Goal: Task Accomplishment & Management: Complete application form

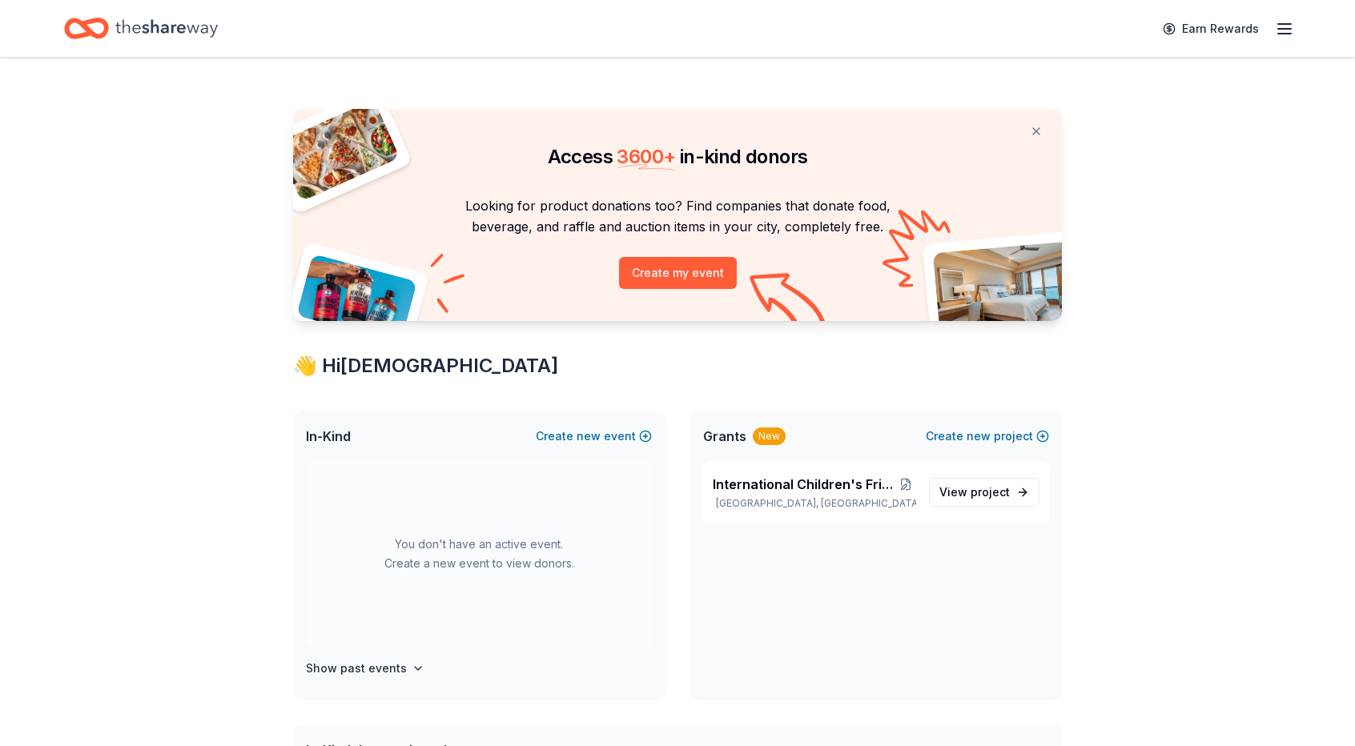
click at [372, 672] on h4 "Show past events" at bounding box center [356, 668] width 101 height 19
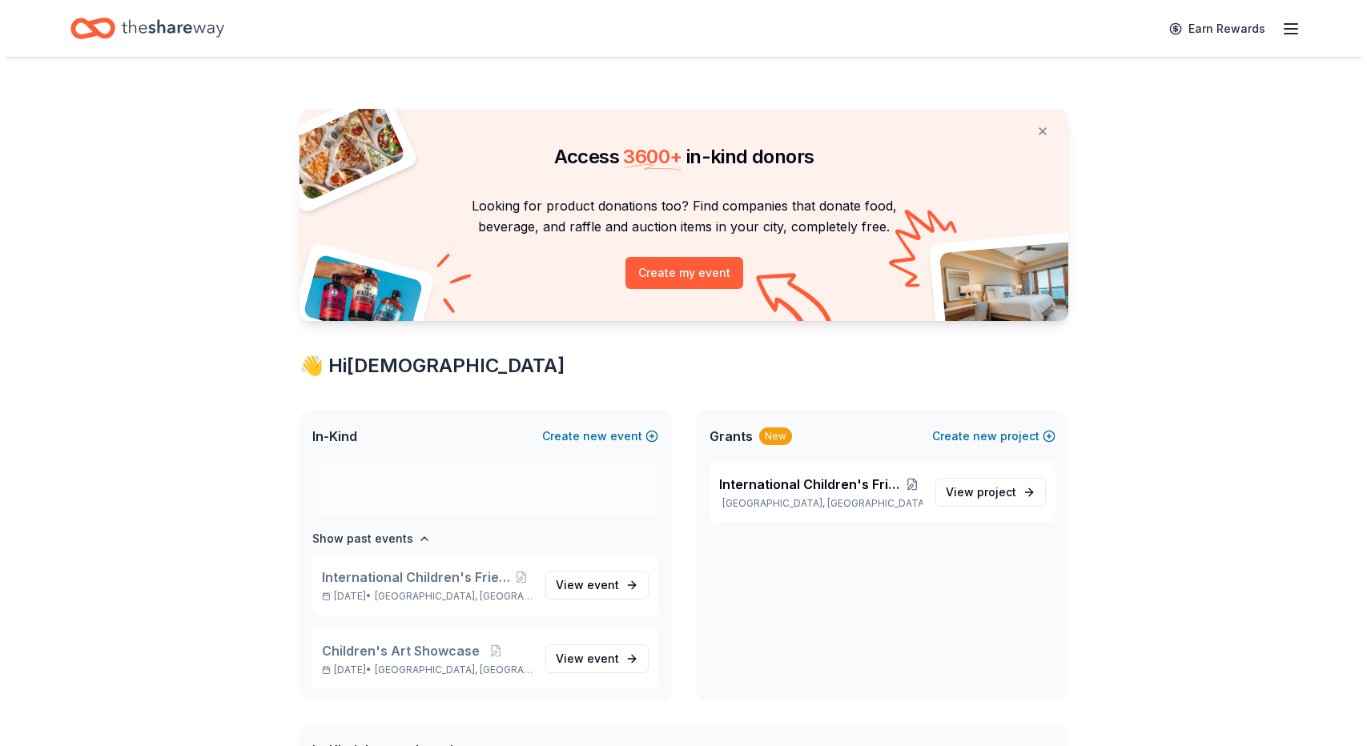
scroll to position [133, 0]
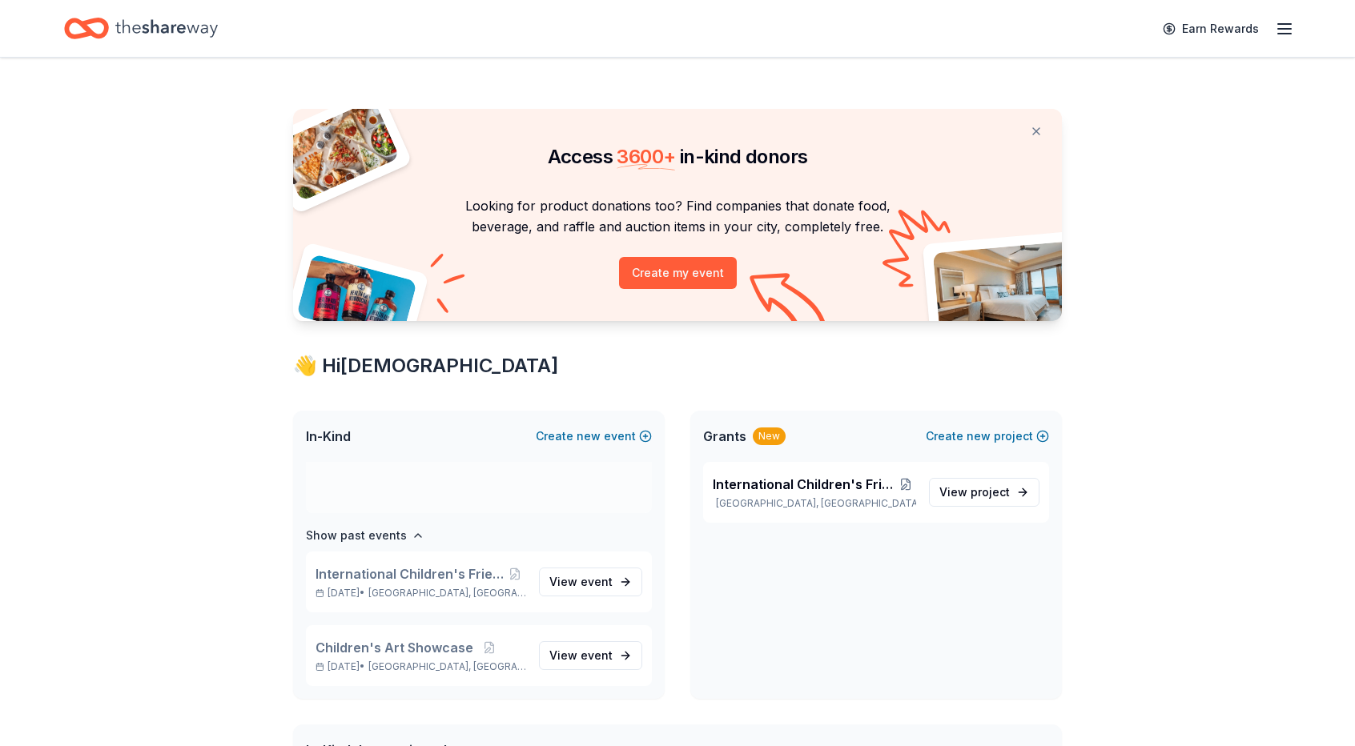
click at [559, 438] on button "Create new event" at bounding box center [594, 436] width 116 height 19
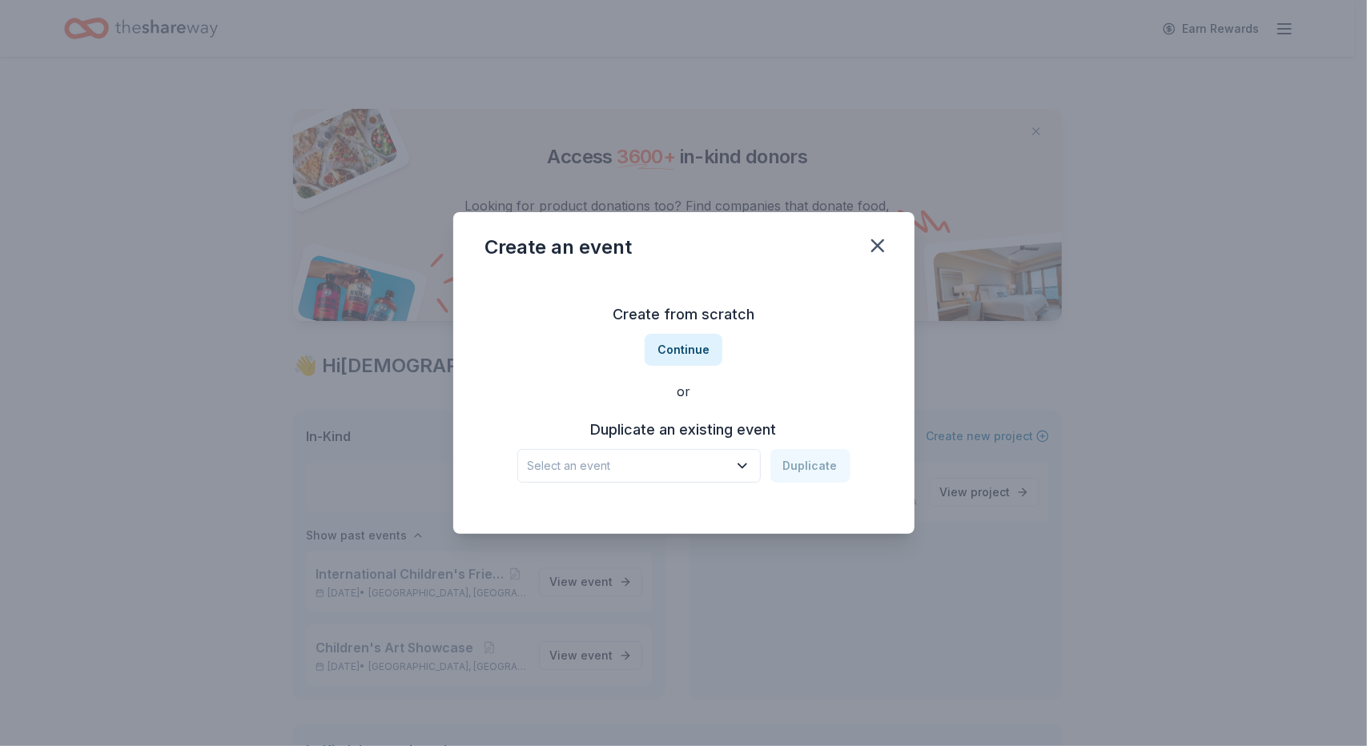
click at [682, 350] on button "Continue" at bounding box center [684, 350] width 78 height 32
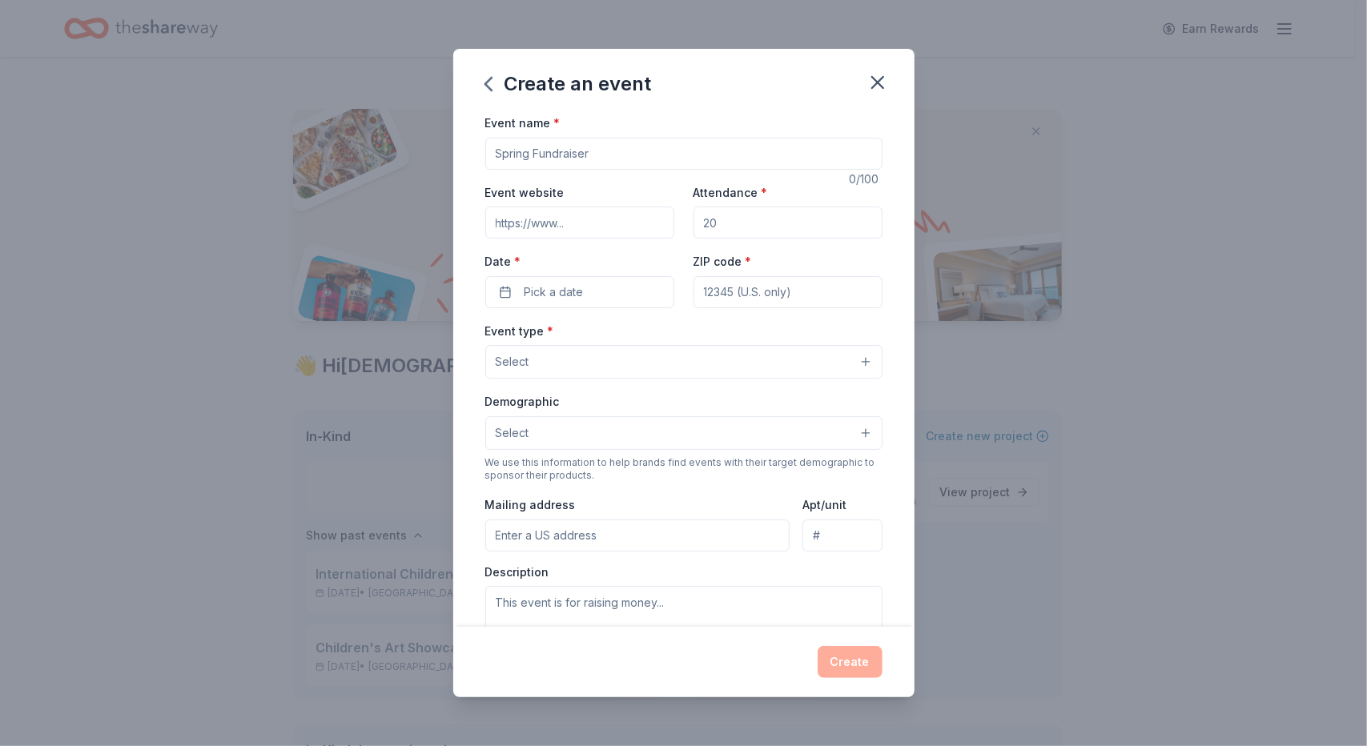
click at [564, 155] on input "Event name *" at bounding box center [683, 154] width 397 height 32
type input "International Children's Friendship Festival"
drag, startPoint x: 732, startPoint y: 223, endPoint x: 708, endPoint y: 219, distance: 24.2
click at [708, 219] on input "Attendance *" at bounding box center [788, 223] width 189 height 32
click at [578, 220] on input "Event website" at bounding box center [579, 223] width 189 height 32
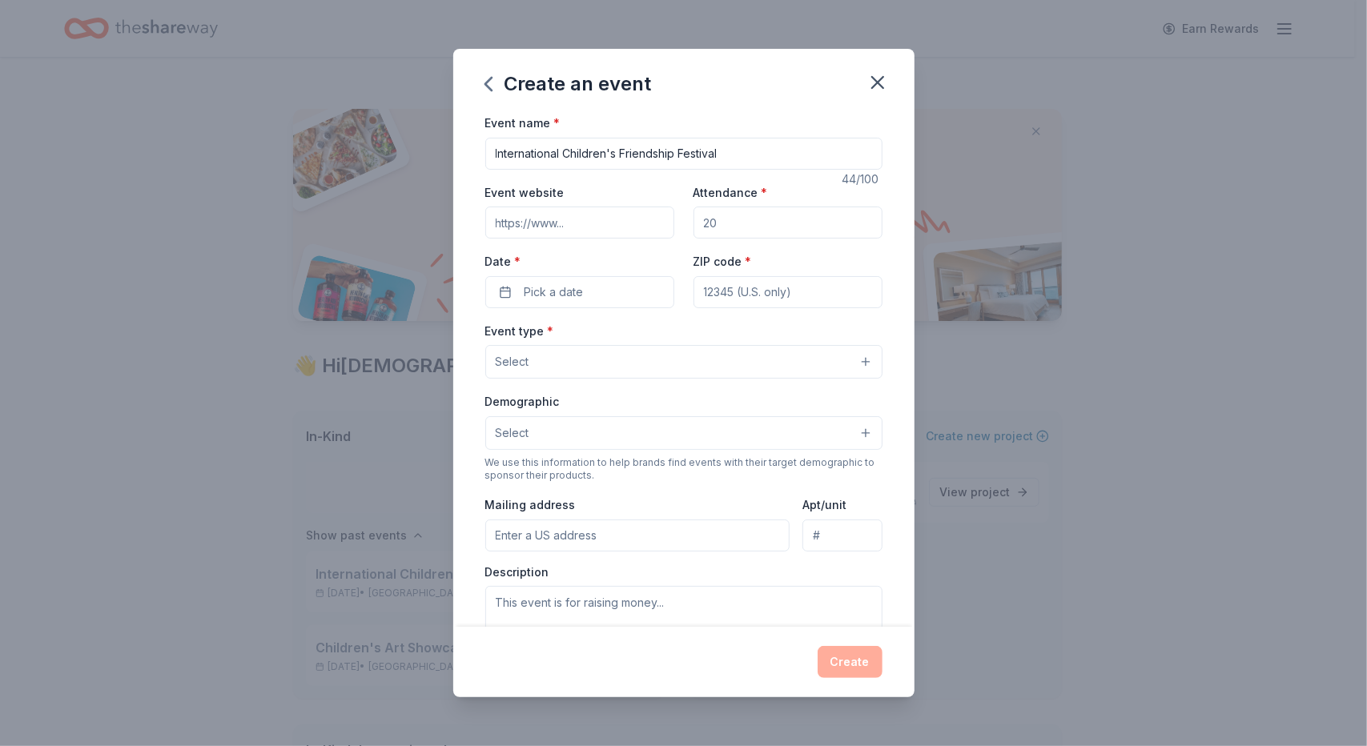
click at [569, 228] on input "Event website" at bounding box center [579, 223] width 189 height 32
click at [578, 222] on input "Event website" at bounding box center [579, 223] width 189 height 32
paste input "https://childrensfest.tacawa.org/"
type input "https://childrensfest.tacawa.org/"
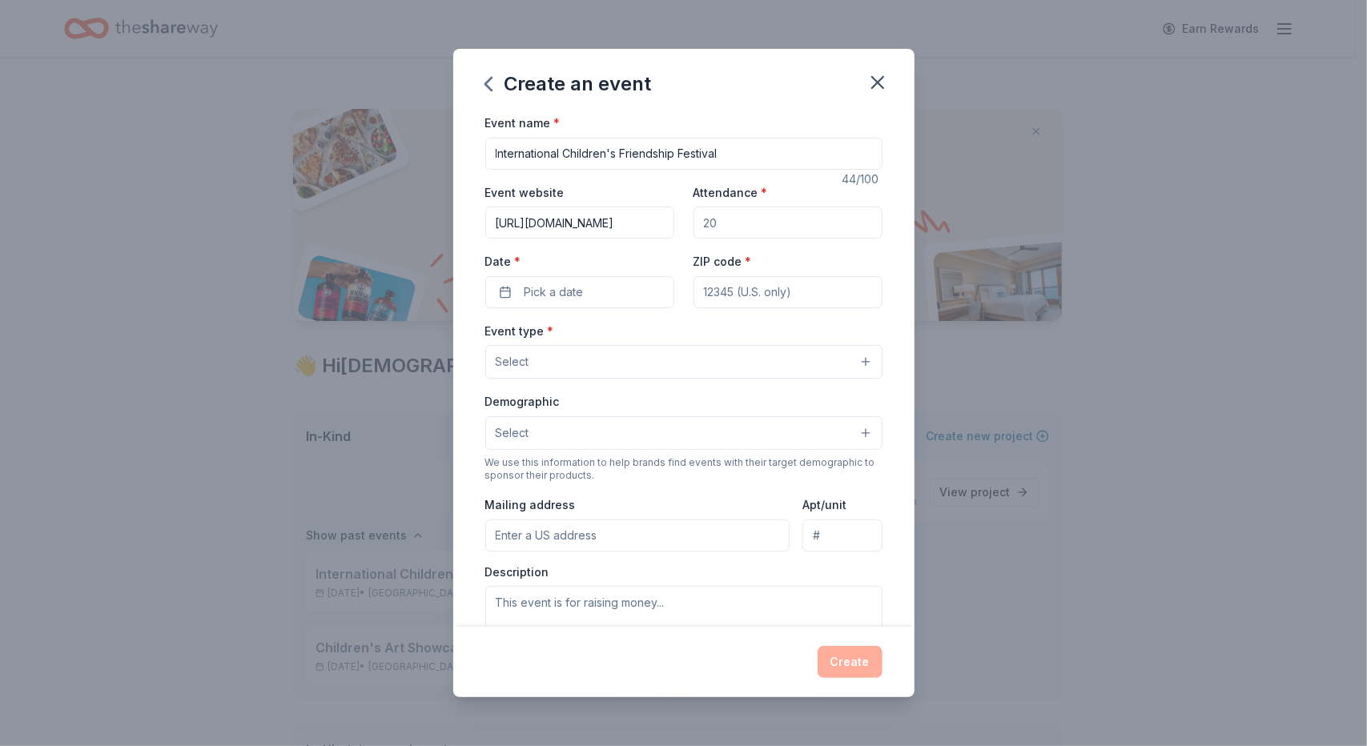
scroll to position [0, 0]
click at [717, 222] on input "Attendance *" at bounding box center [788, 223] width 189 height 32
type input "8000"
click at [757, 291] on input "ZIP code *" at bounding box center [788, 292] width 189 height 32
type input "98109"
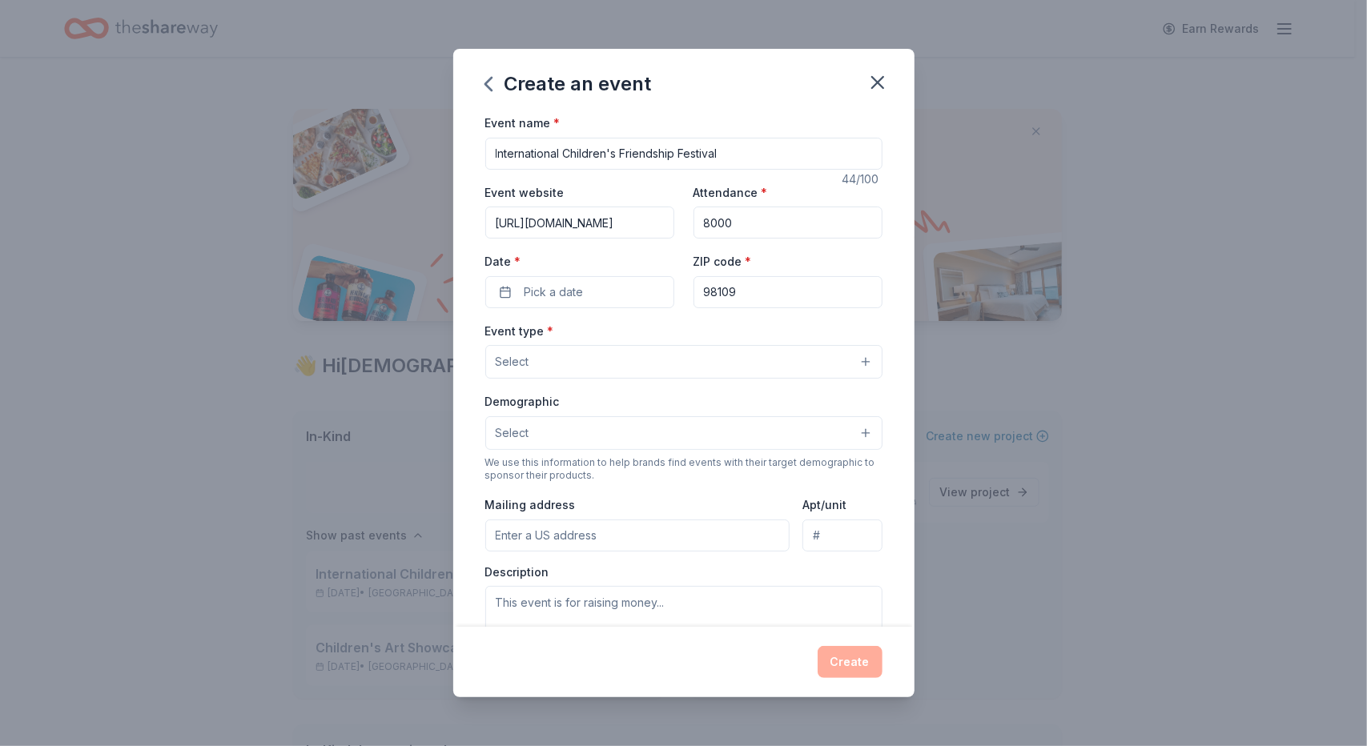
click at [582, 300] on button "Pick a date" at bounding box center [579, 292] width 189 height 32
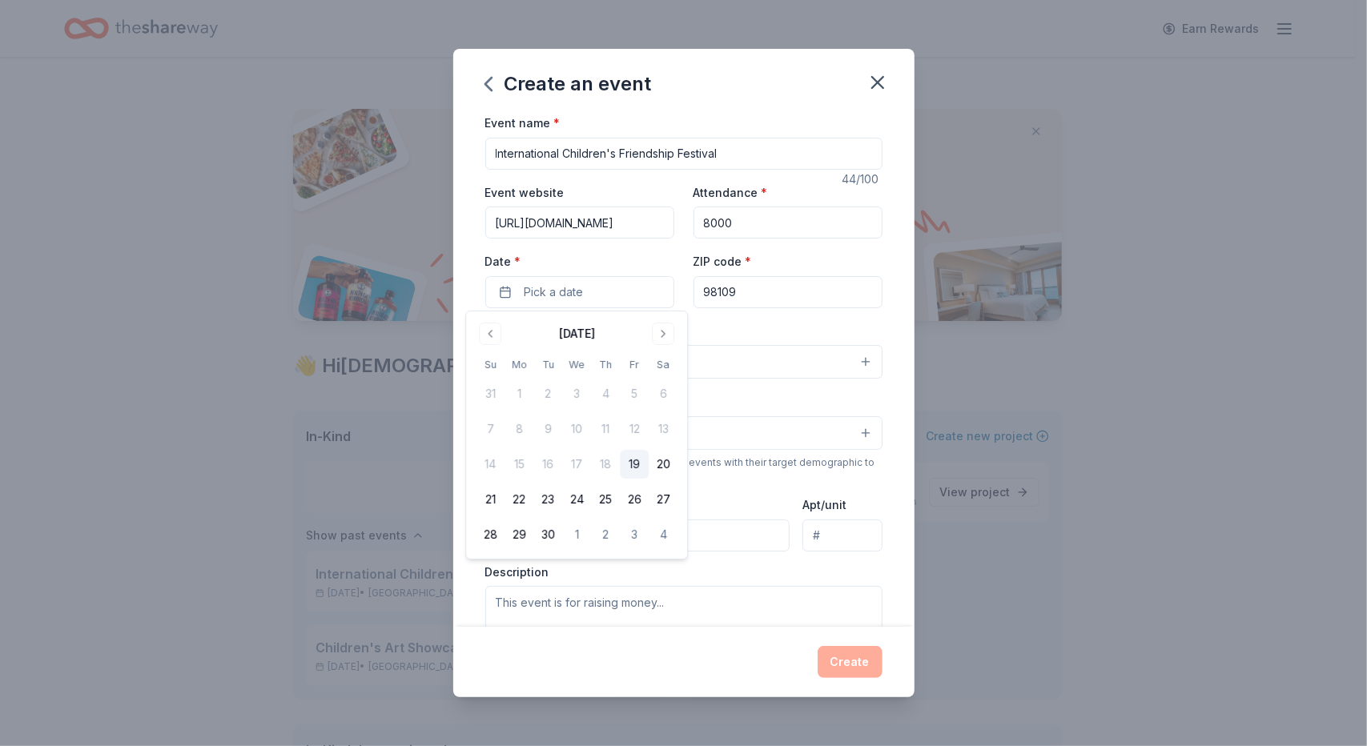
click at [657, 332] on button "Go to next month" at bounding box center [663, 334] width 22 height 22
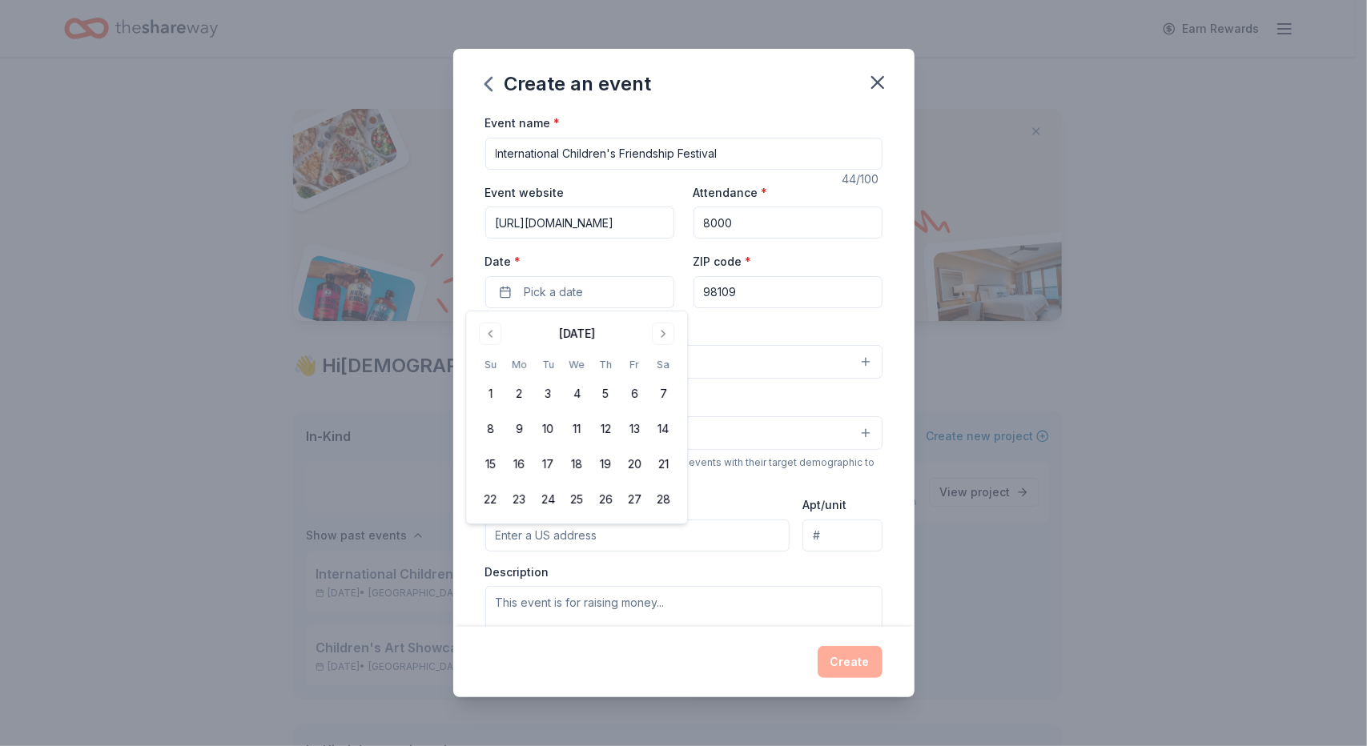
click at [657, 332] on button "Go to next month" at bounding box center [663, 334] width 22 height 22
click at [665, 465] on button "18" at bounding box center [663, 464] width 29 height 29
click at [488, 502] on button "19" at bounding box center [490, 499] width 29 height 29
click at [667, 464] on button "18" at bounding box center [663, 464] width 29 height 29
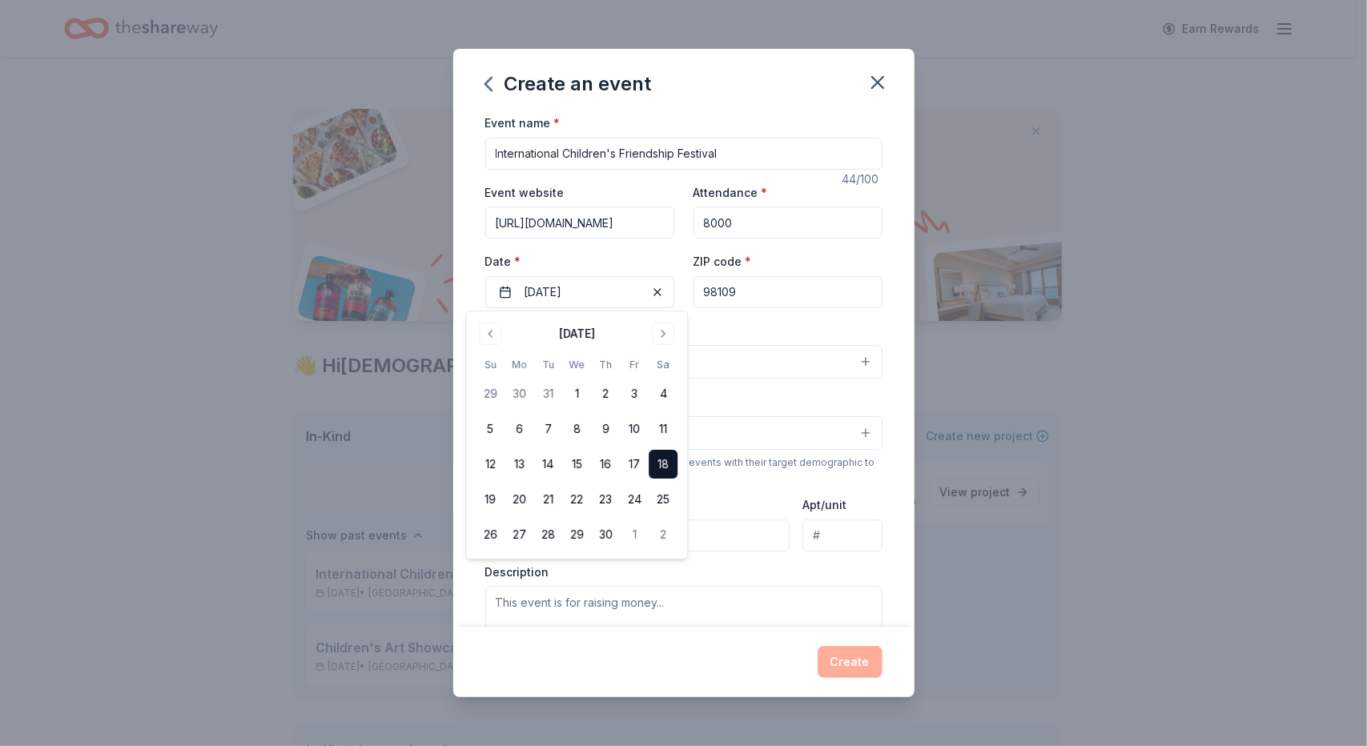
click at [811, 315] on div "Event name * International Children's Friendship Festival 44 /100 Event website…" at bounding box center [683, 483] width 397 height 740
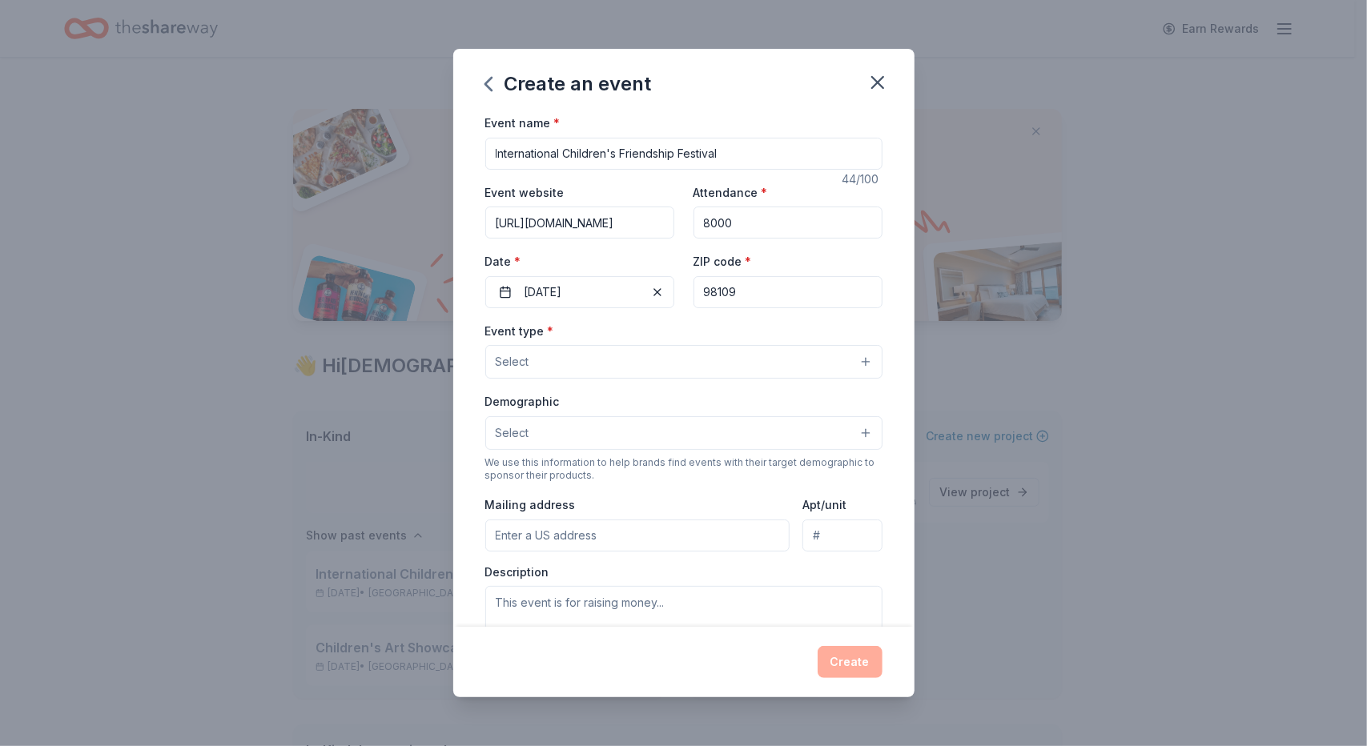
click at [857, 364] on button "Select" at bounding box center [683, 362] width 397 height 34
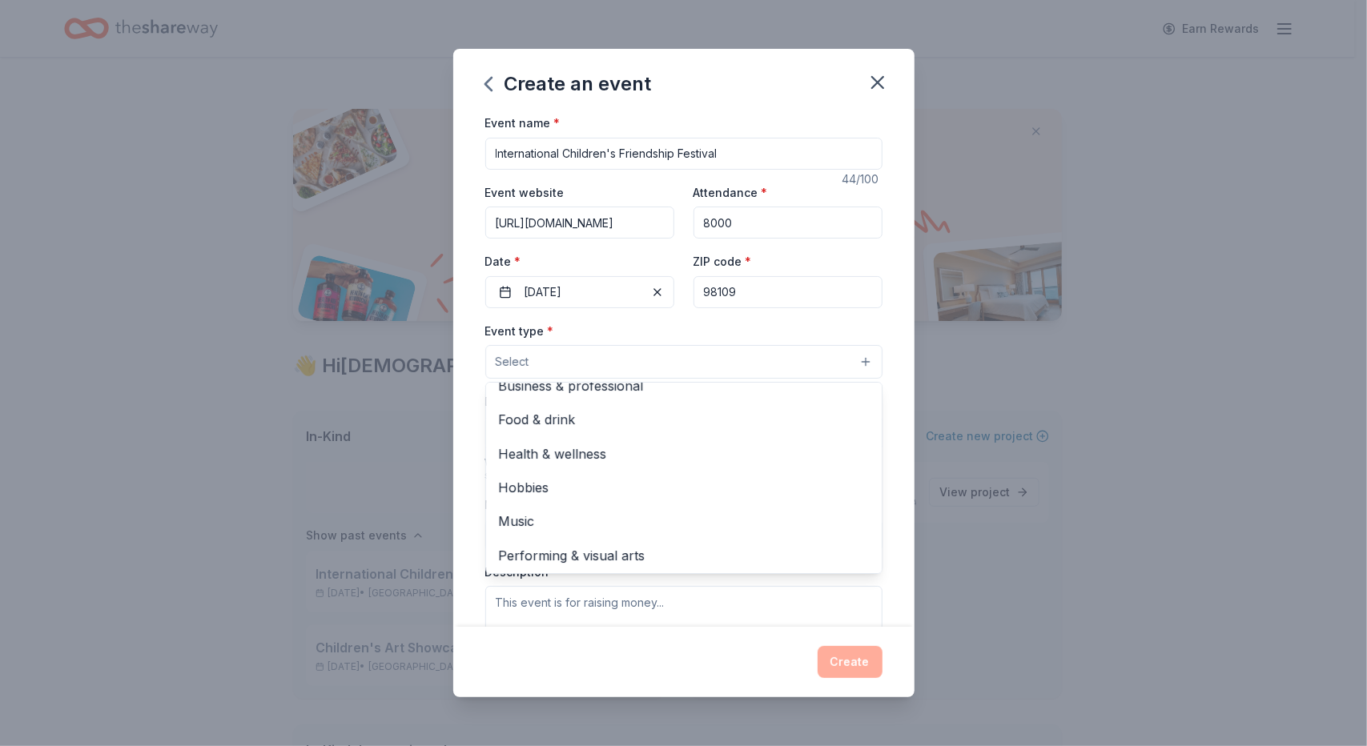
scroll to position [53, 0]
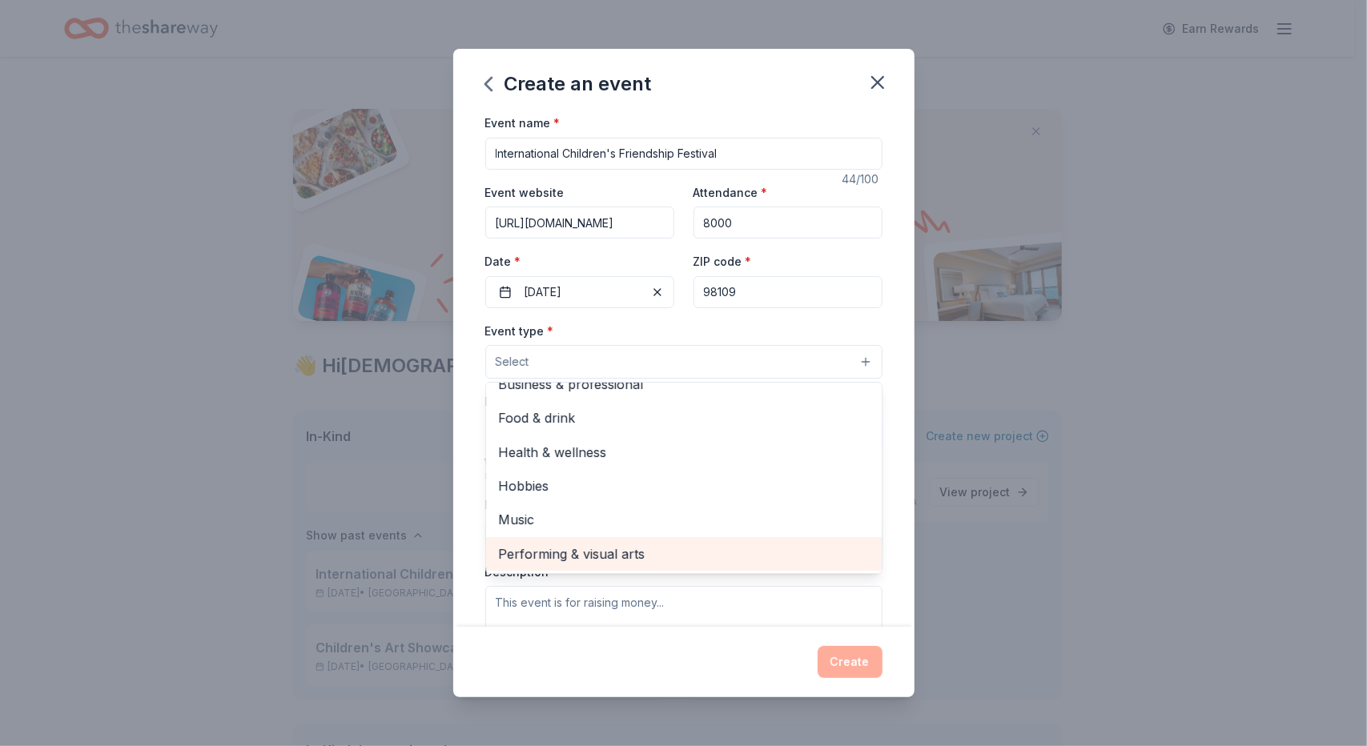
click at [636, 557] on span "Performing & visual arts" at bounding box center [684, 554] width 370 height 21
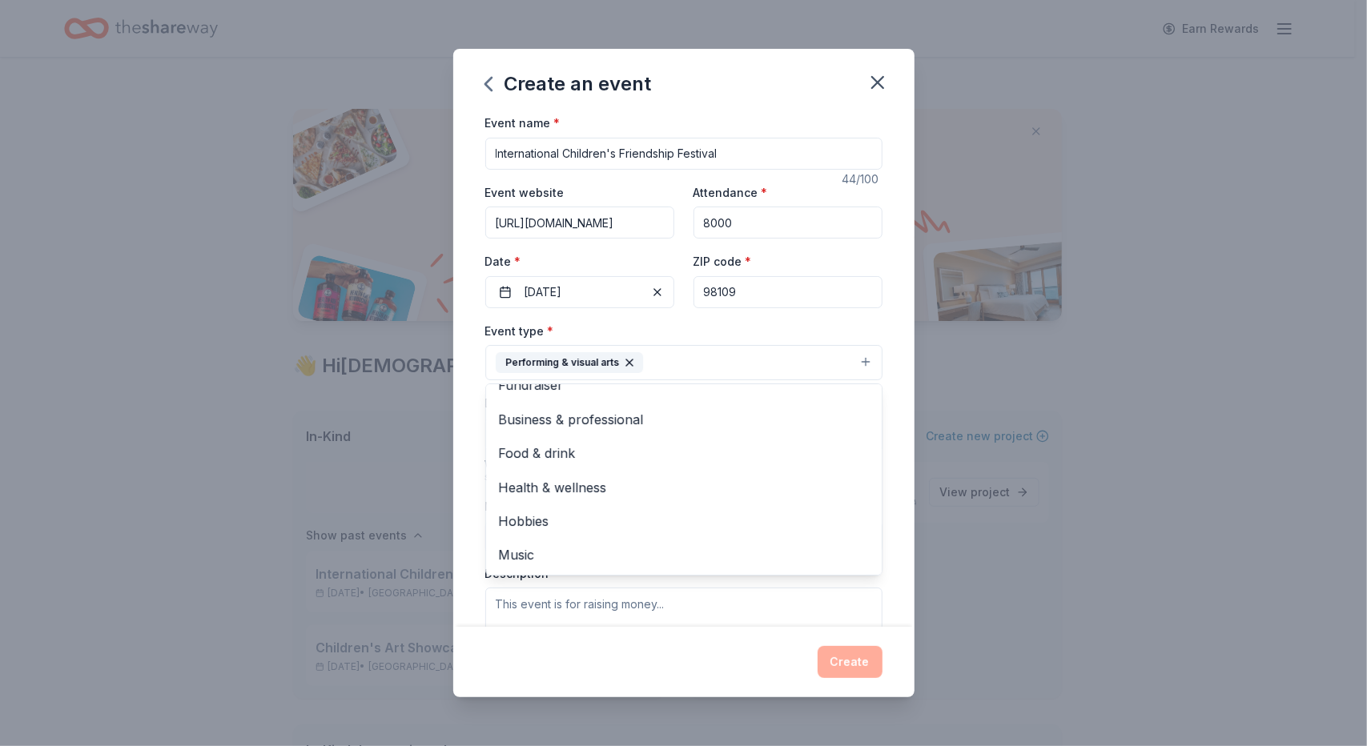
click at [891, 464] on div "Event name * International Children's Friendship Festival 44 /100 Event website…" at bounding box center [683, 370] width 461 height 514
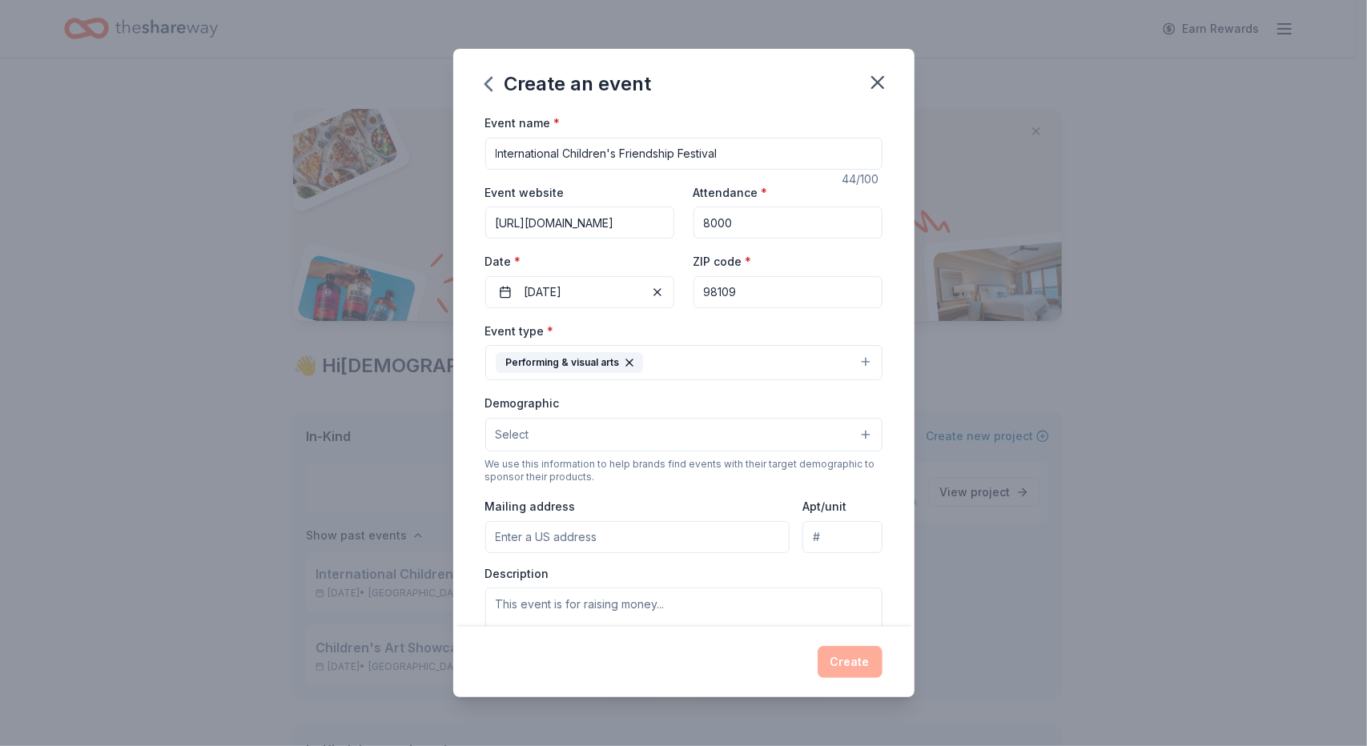
click at [855, 434] on button "Select" at bounding box center [683, 435] width 397 height 34
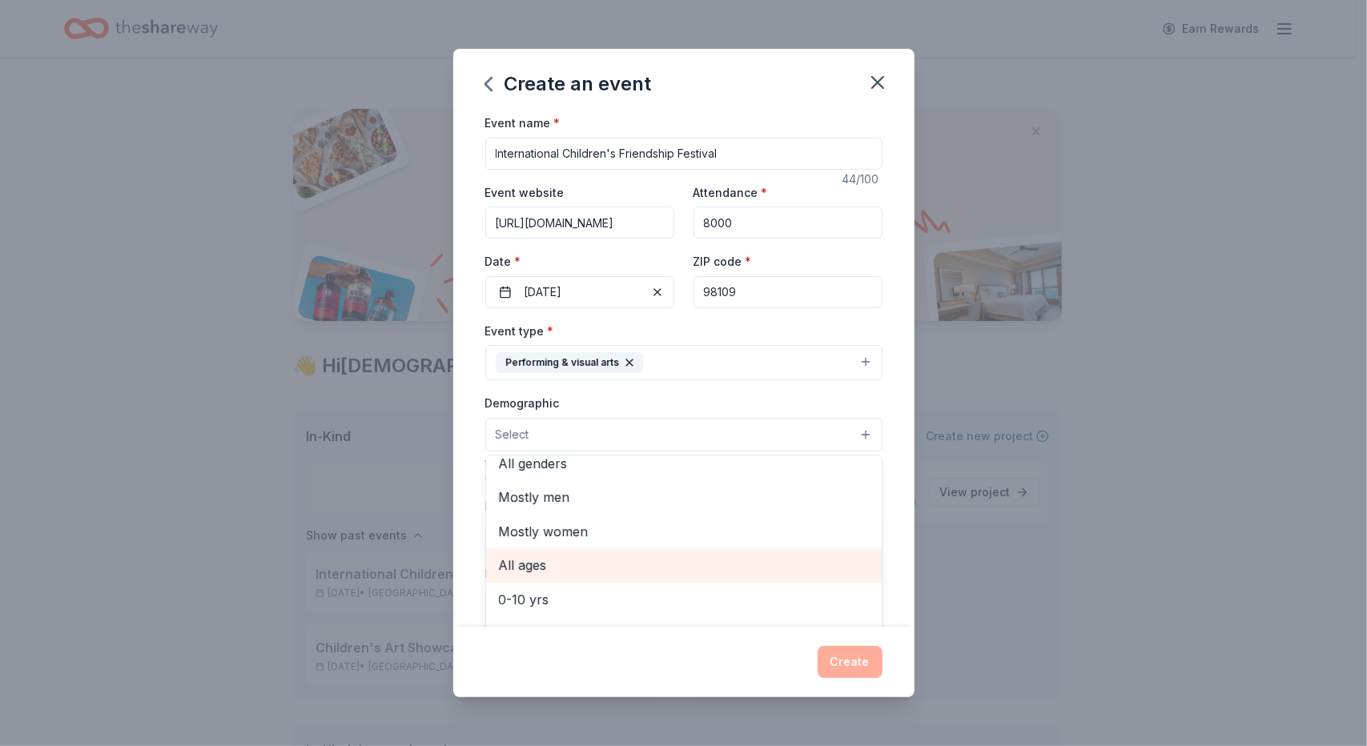
click at [525, 563] on span "All ages" at bounding box center [684, 565] width 370 height 21
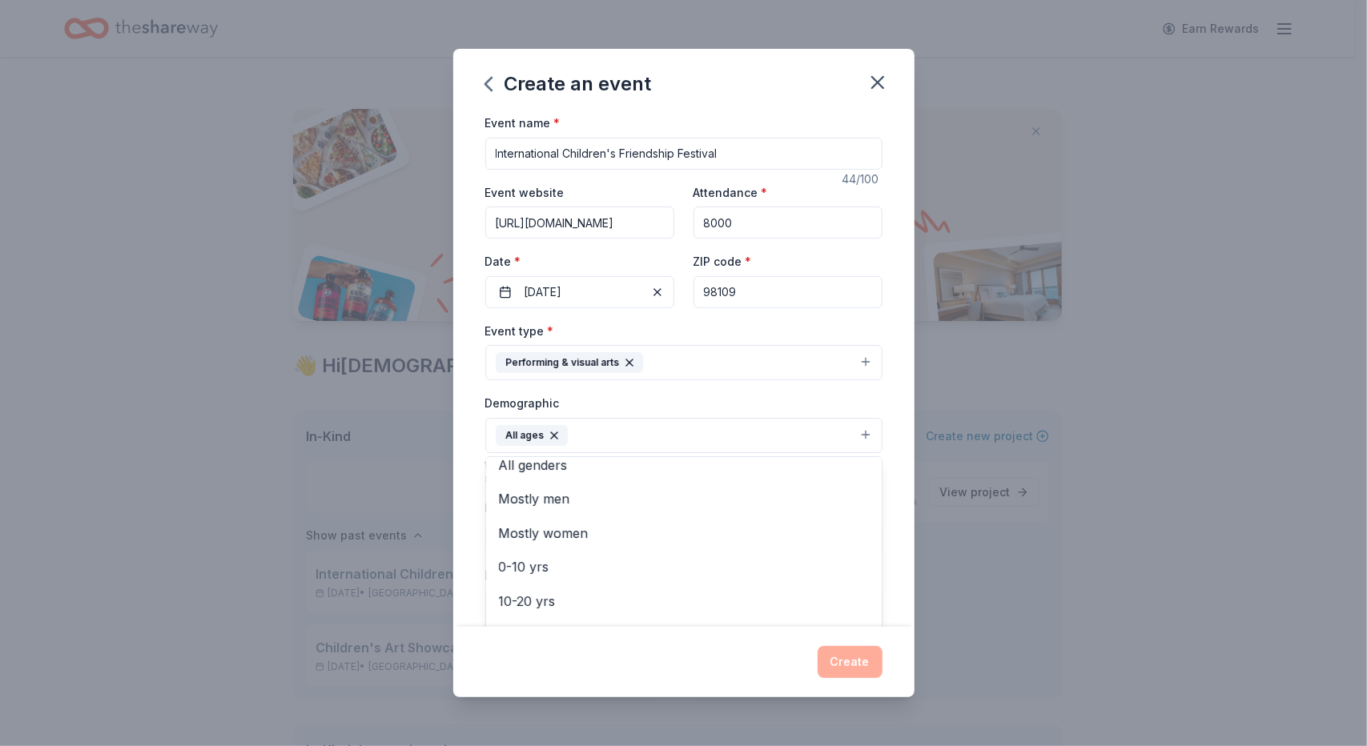
scroll to position [250, 0]
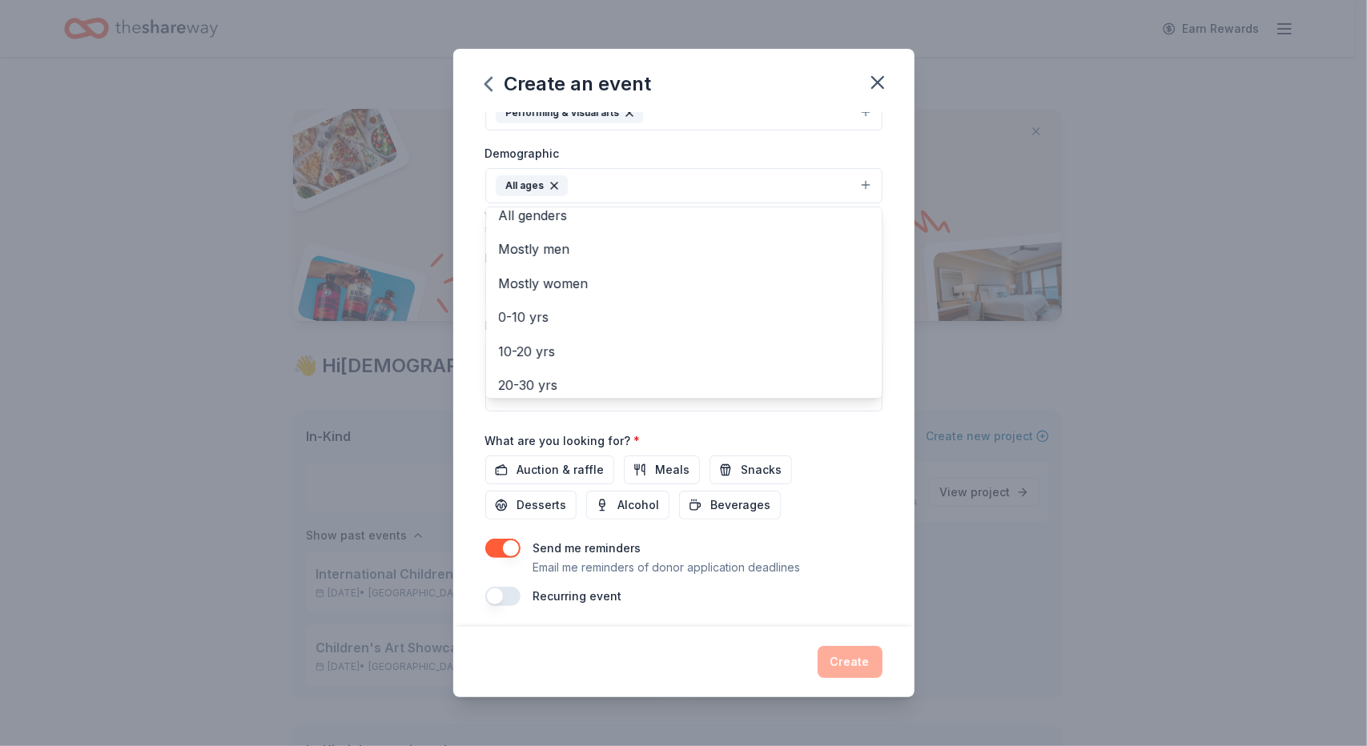
click at [852, 453] on div "Event name * International Children's Friendship Festival 44 /100 Event website…" at bounding box center [683, 234] width 397 height 743
click at [857, 183] on button "All ages" at bounding box center [683, 185] width 397 height 35
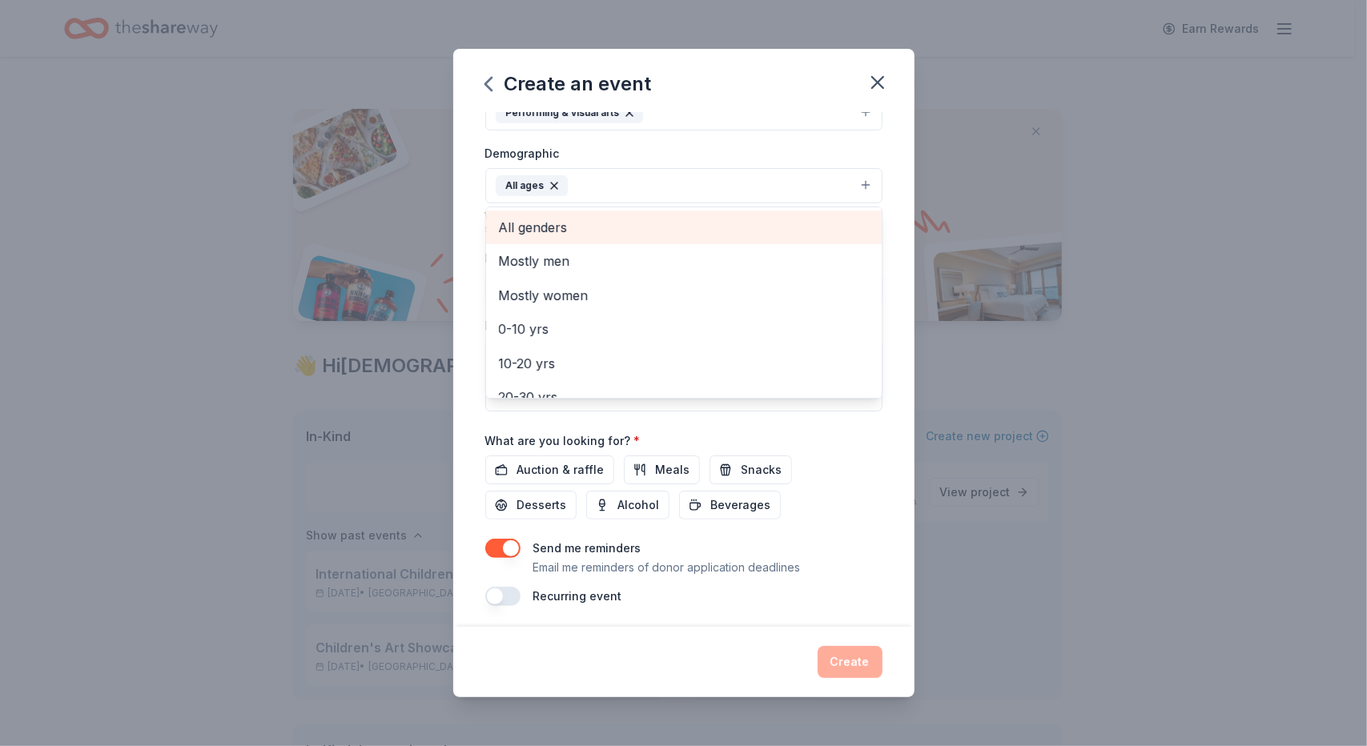
click at [607, 211] on div "All genders" at bounding box center [684, 228] width 396 height 34
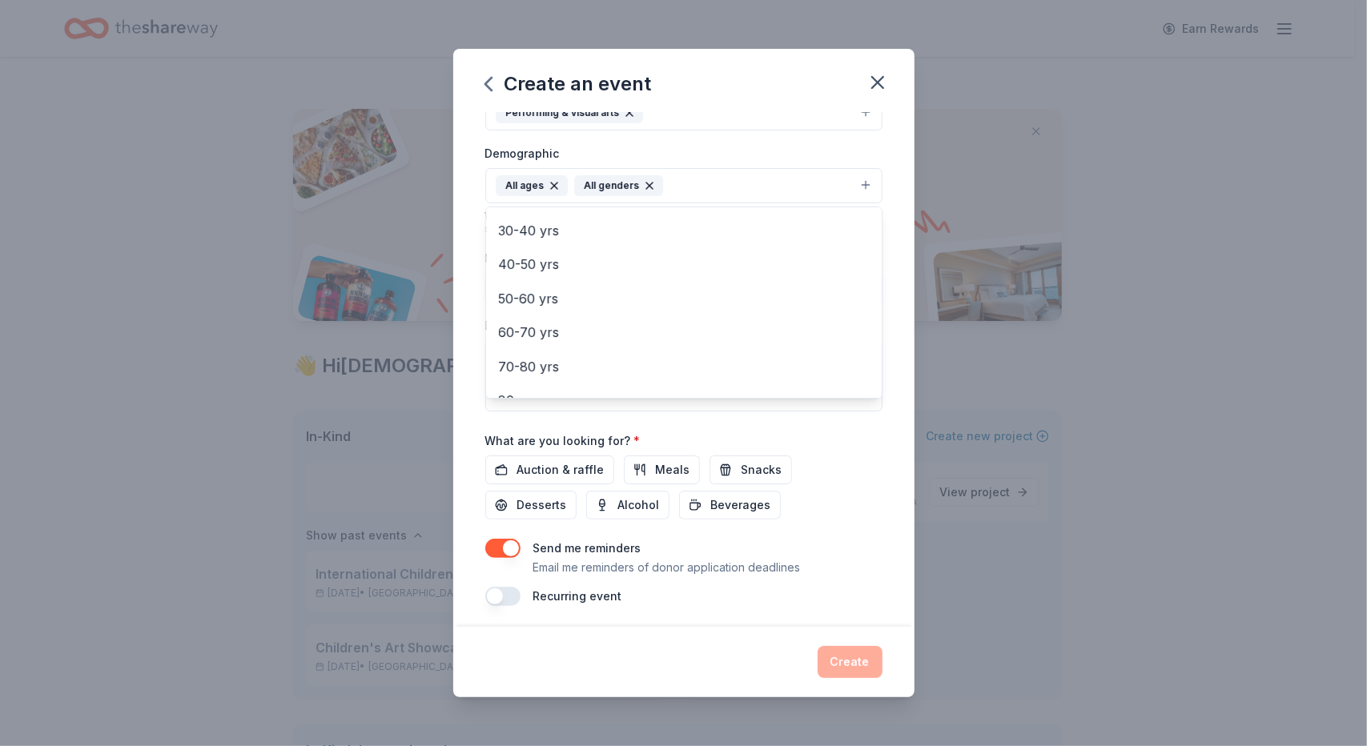
scroll to position [189, 0]
click at [1177, 454] on div "Create an event Event name * International Children's Friendship Festival 44 /1…" at bounding box center [683, 373] width 1367 height 746
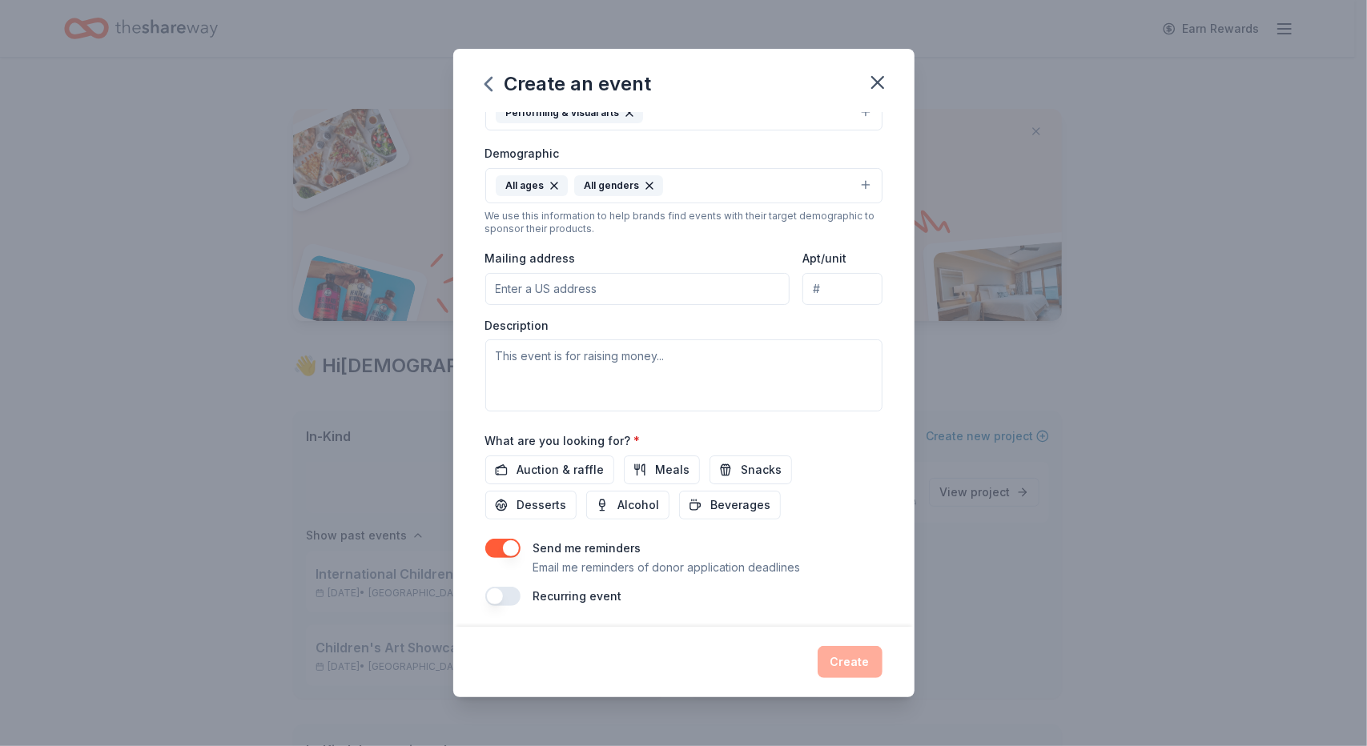
click at [648, 290] on input "Mailing address" at bounding box center [637, 289] width 305 height 32
paste input "ICFF/TACAWA P.O. Box 255 Bellevue, WA 98009"
type input "ICFF/TACAWA P.O. Box 255 Bellevue, WA 98009"
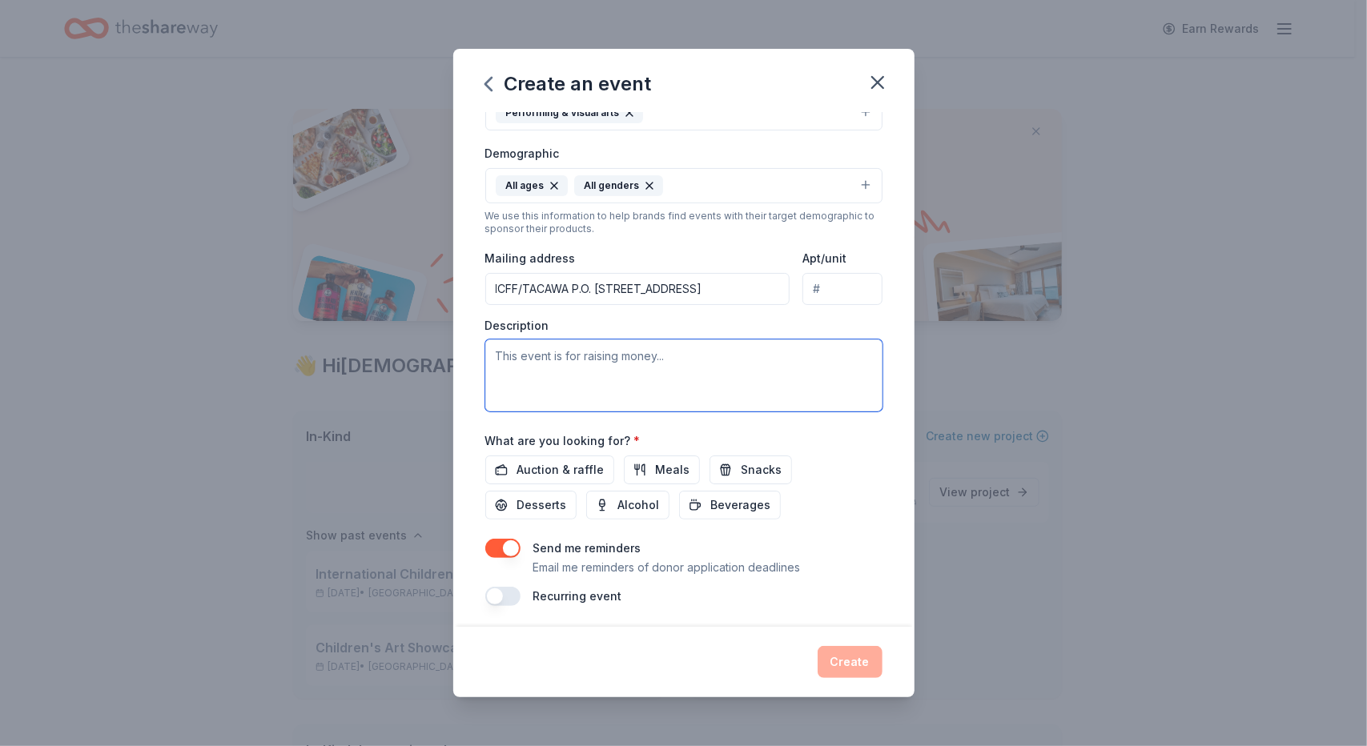
click at [545, 357] on textarea at bounding box center [683, 376] width 397 height 72
click at [711, 498] on span "Beverages" at bounding box center [741, 505] width 60 height 19
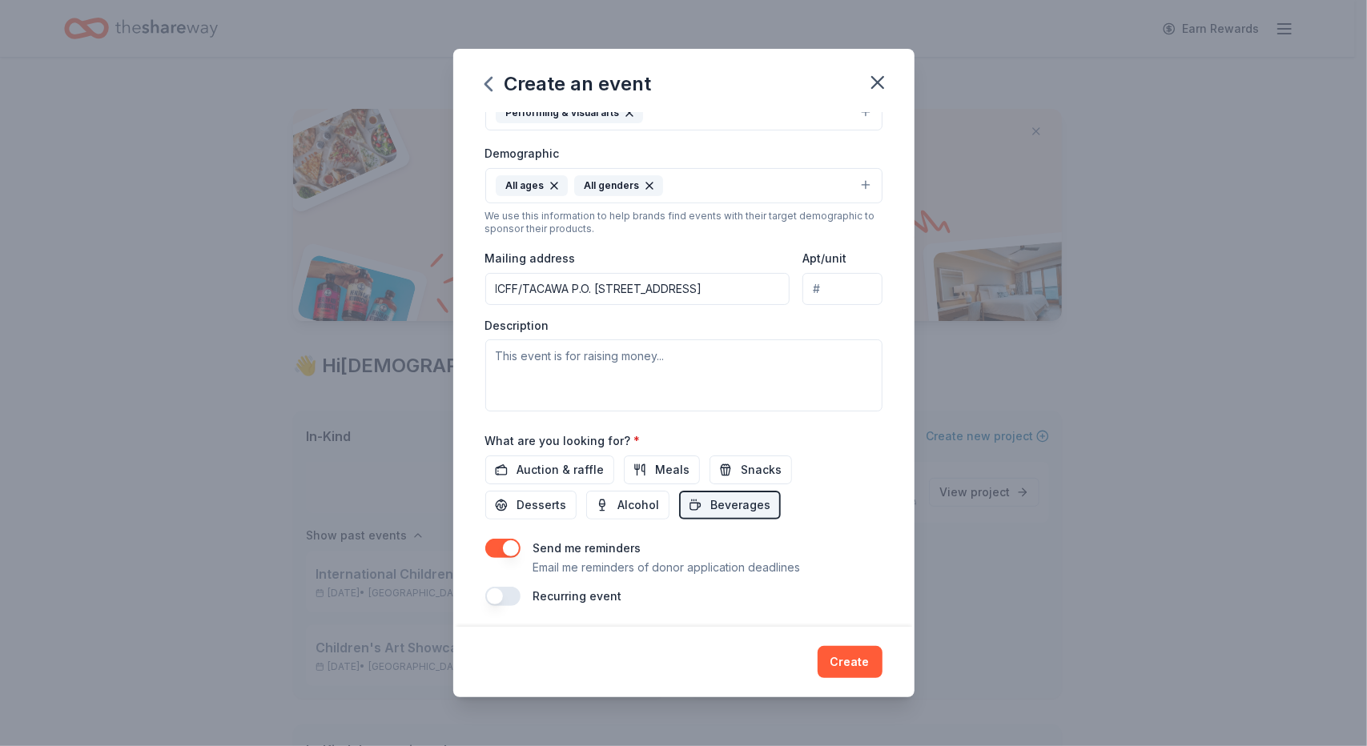
click at [742, 466] on span "Snacks" at bounding box center [762, 469] width 41 height 19
click at [670, 462] on span "Meals" at bounding box center [673, 469] width 34 height 19
click at [557, 497] on span "Desserts" at bounding box center [542, 505] width 50 height 19
click at [565, 461] on span "Auction & raffle" at bounding box center [560, 469] width 87 height 19
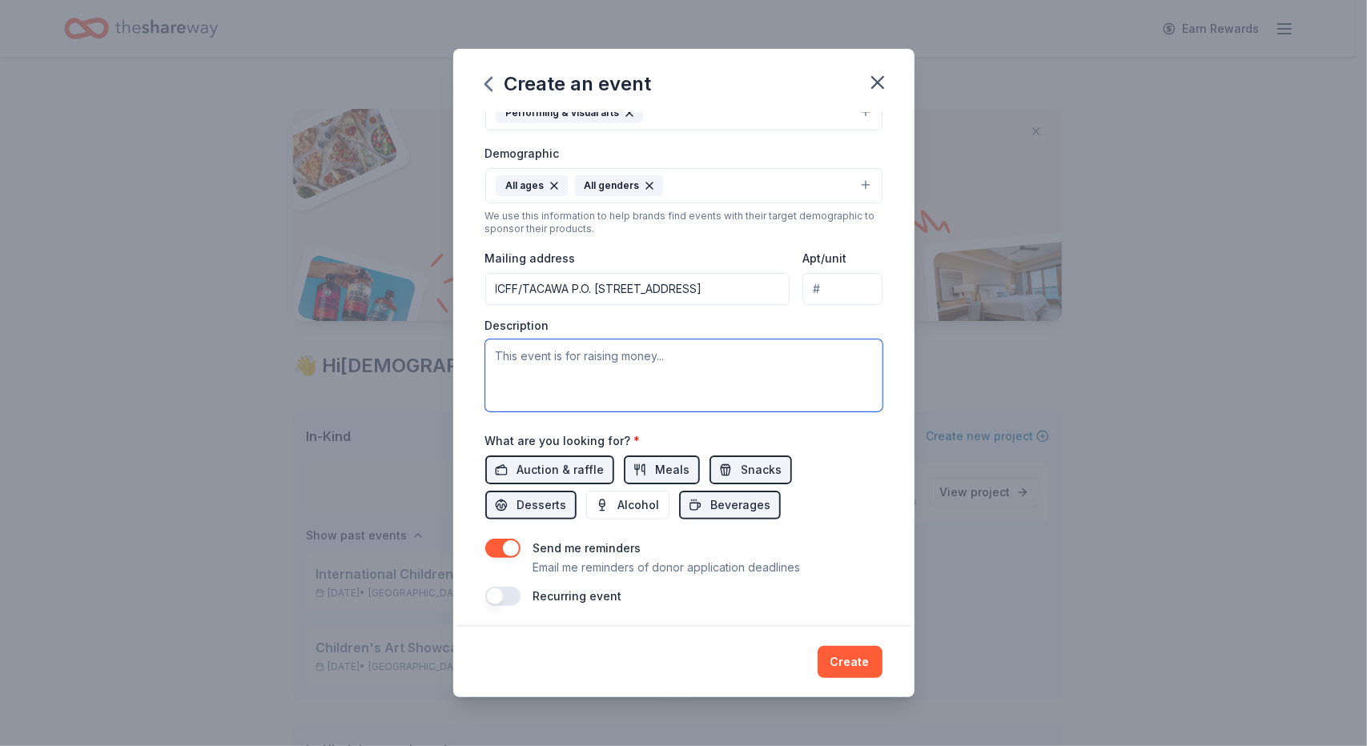
click at [508, 354] on textarea at bounding box center [683, 376] width 397 height 72
paste textarea "he International Children’s Friendship Festival is a beloved, volunteer-run eve…"
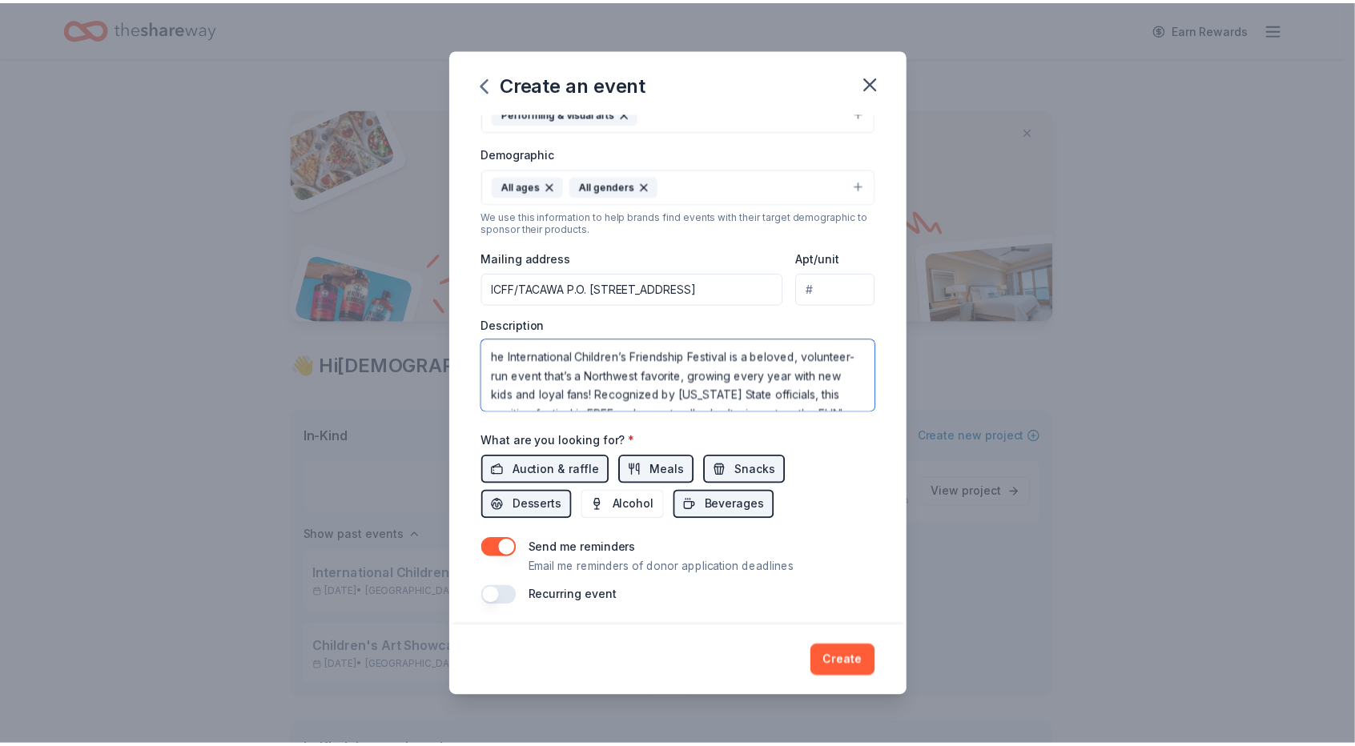
scroll to position [29, 0]
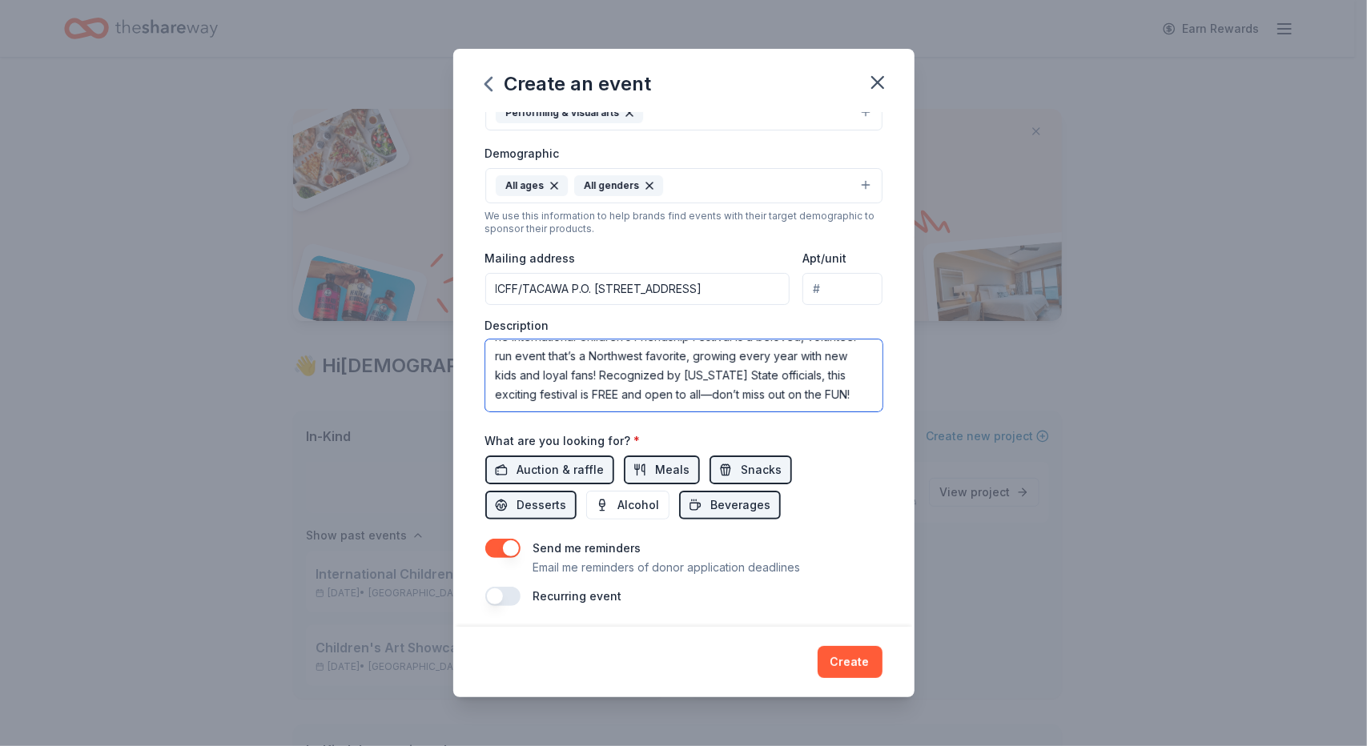
type textarea "he International Children’s Friendship Festival is a beloved, volunteer-run eve…"
click at [853, 666] on button "Create" at bounding box center [850, 662] width 65 height 32
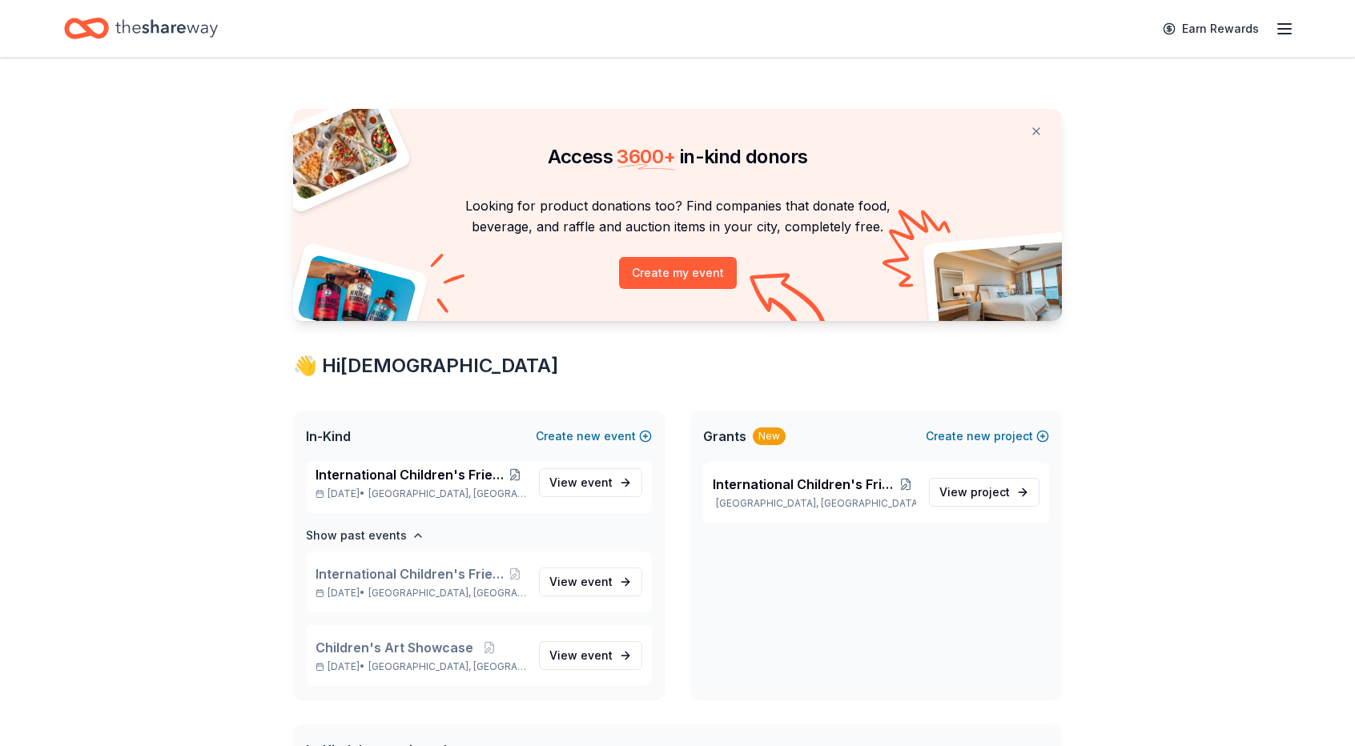
scroll to position [10, 0]
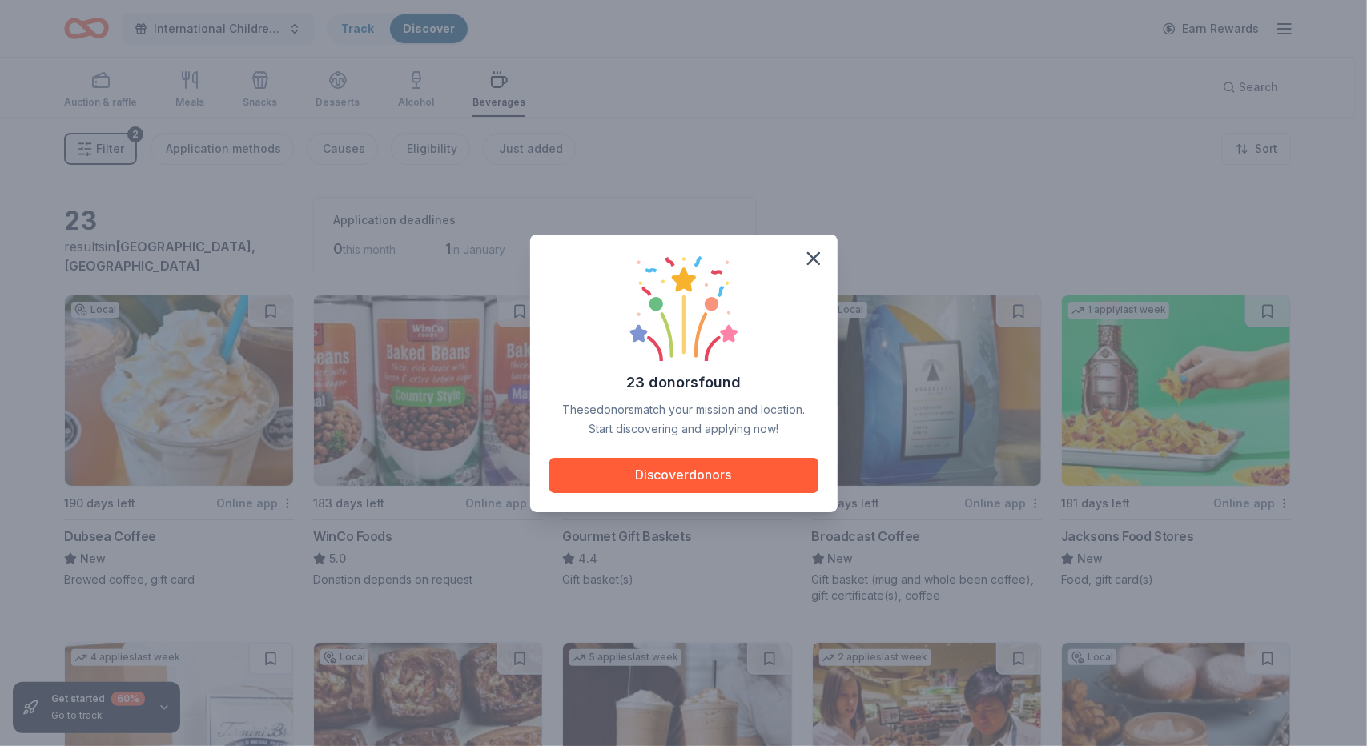
click at [738, 478] on button "Discover donors" at bounding box center [683, 475] width 269 height 35
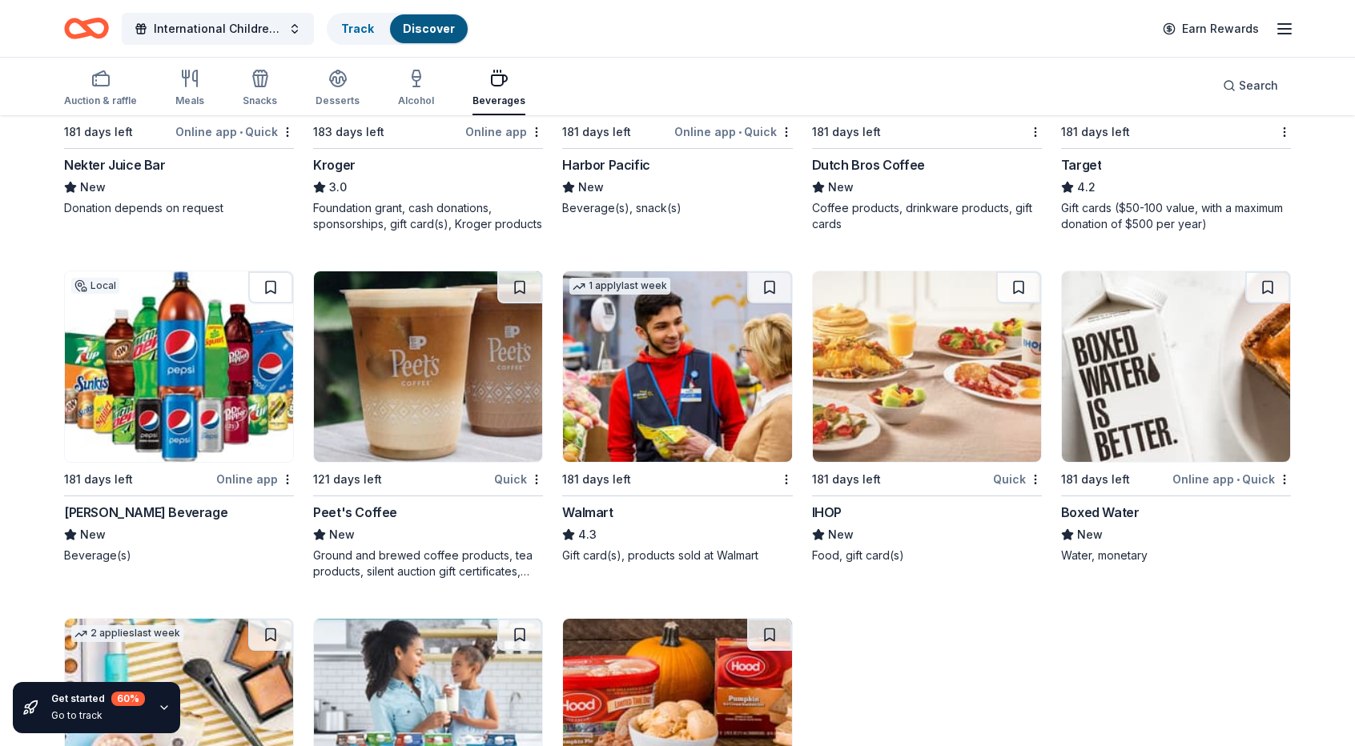
scroll to position [1064, 0]
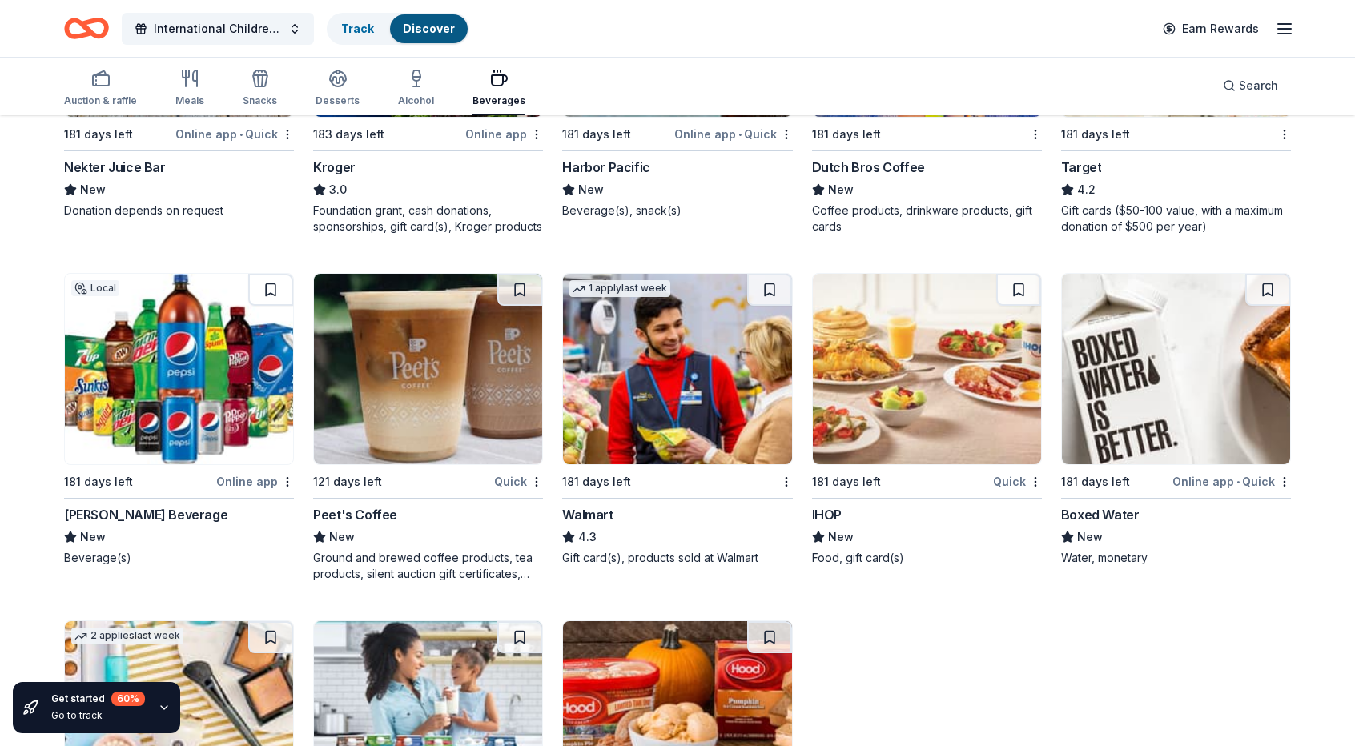
drag, startPoint x: 1361, startPoint y: 514, endPoint x: 1312, endPoint y: 244, distance: 274.3
click at [1312, 244] on div "23 results in Seattle, WA Application deadlines 0 this month 1 in January 2 in …" at bounding box center [677, 7] width 1355 height 1909
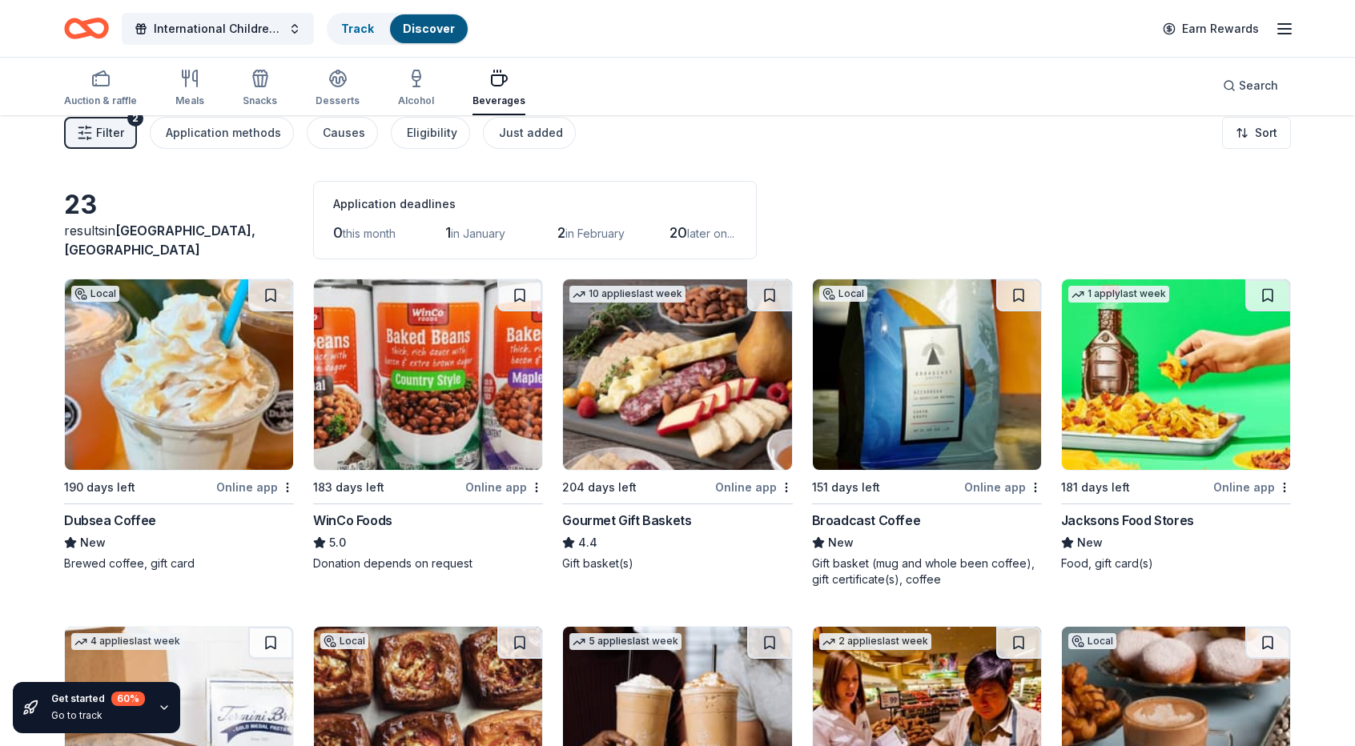
scroll to position [18, 0]
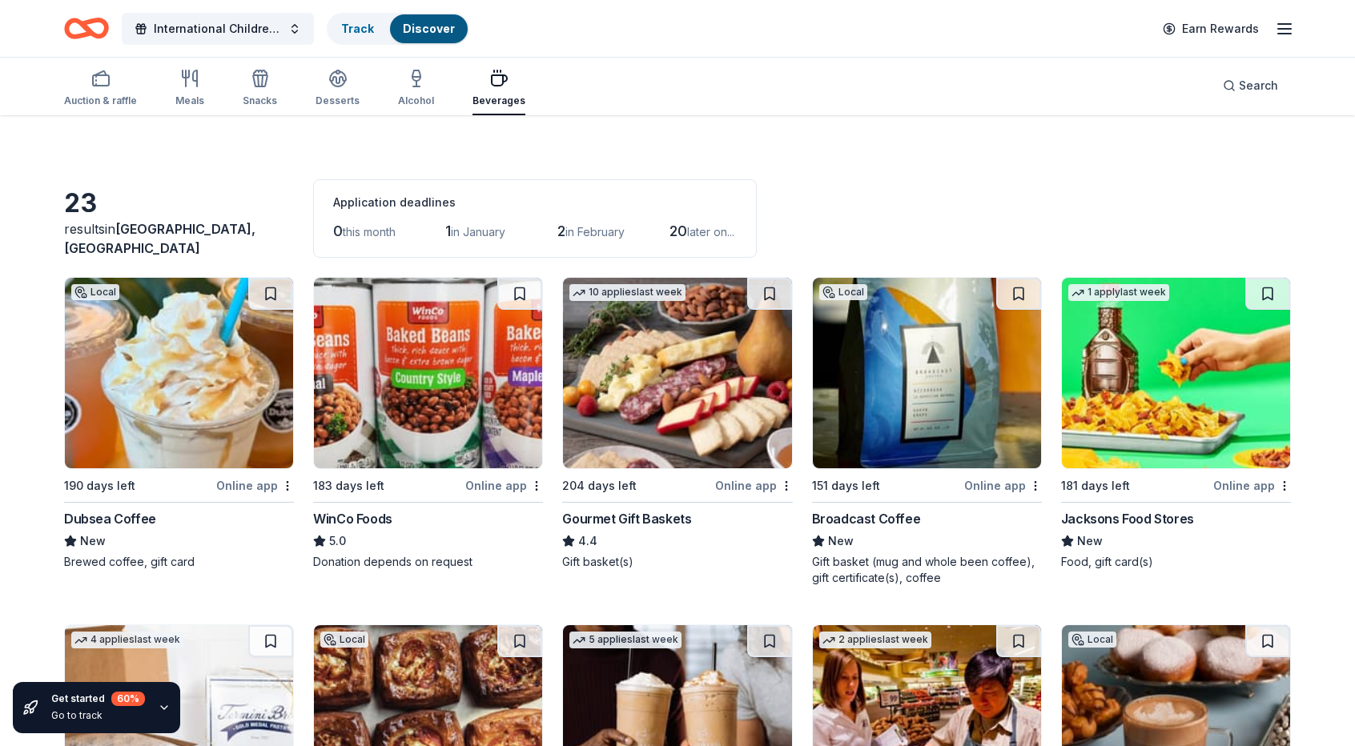
click at [179, 384] on img at bounding box center [179, 373] width 228 height 191
click at [249, 486] on div "Online app" at bounding box center [255, 486] width 78 height 20
click at [850, 517] on div "Broadcast Coffee" at bounding box center [866, 518] width 109 height 19
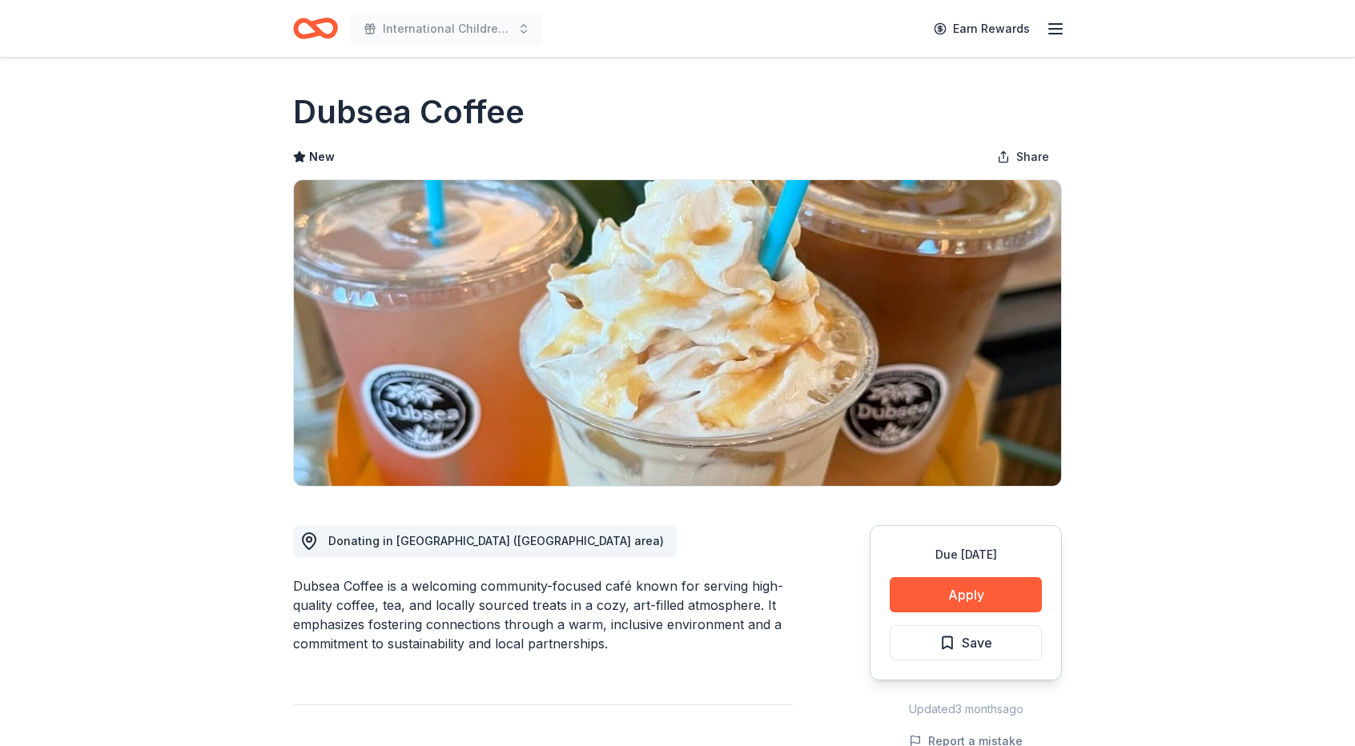
click at [983, 593] on button "Apply" at bounding box center [966, 594] width 152 height 35
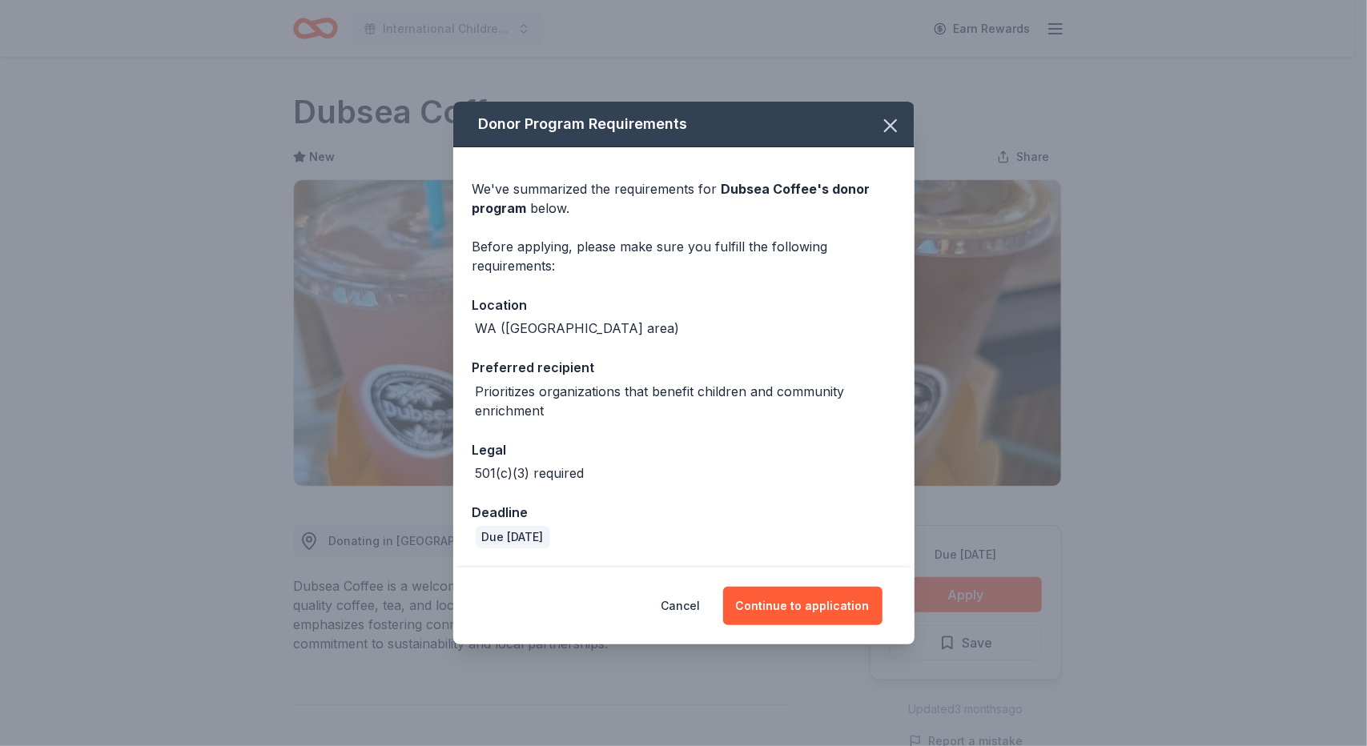
click at [809, 598] on button "Continue to application" at bounding box center [802, 606] width 159 height 38
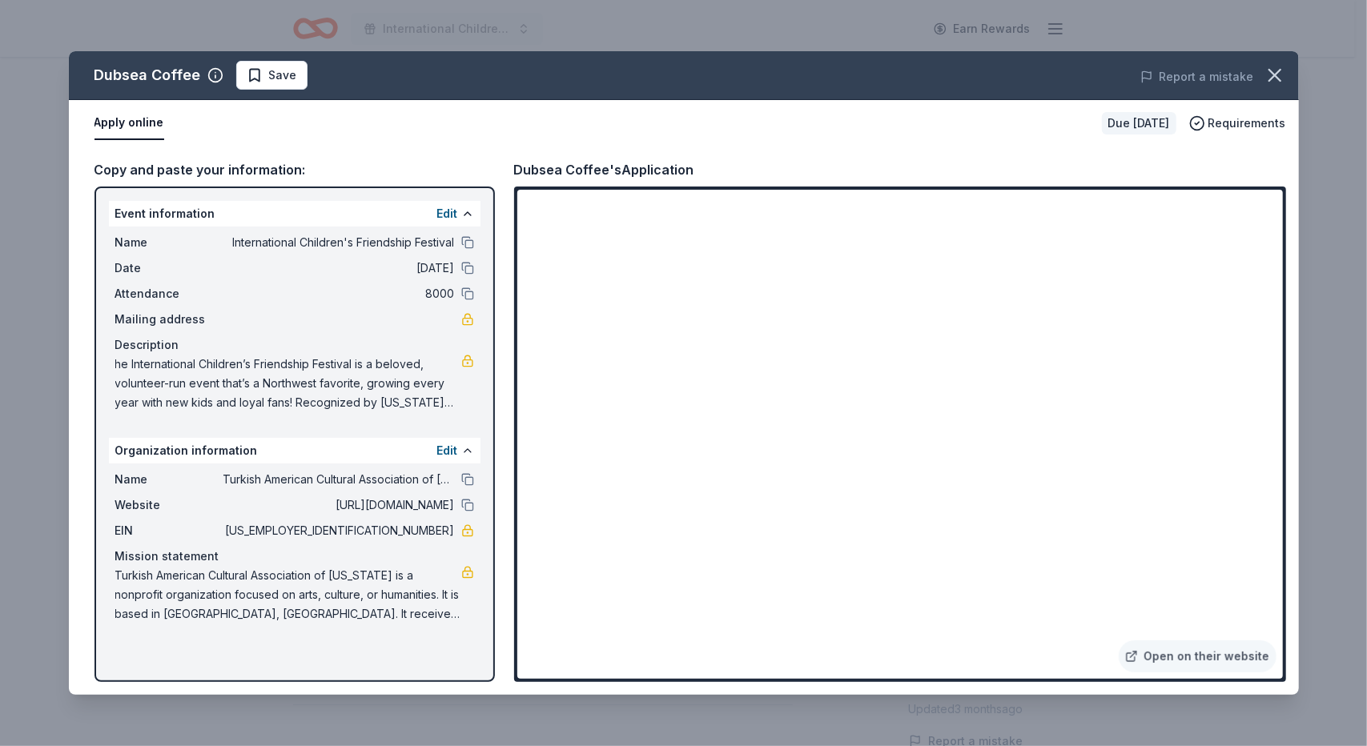
click at [1224, 653] on link "Open on their website" at bounding box center [1198, 657] width 158 height 32
click at [1279, 70] on icon "button" at bounding box center [1274, 75] width 11 height 11
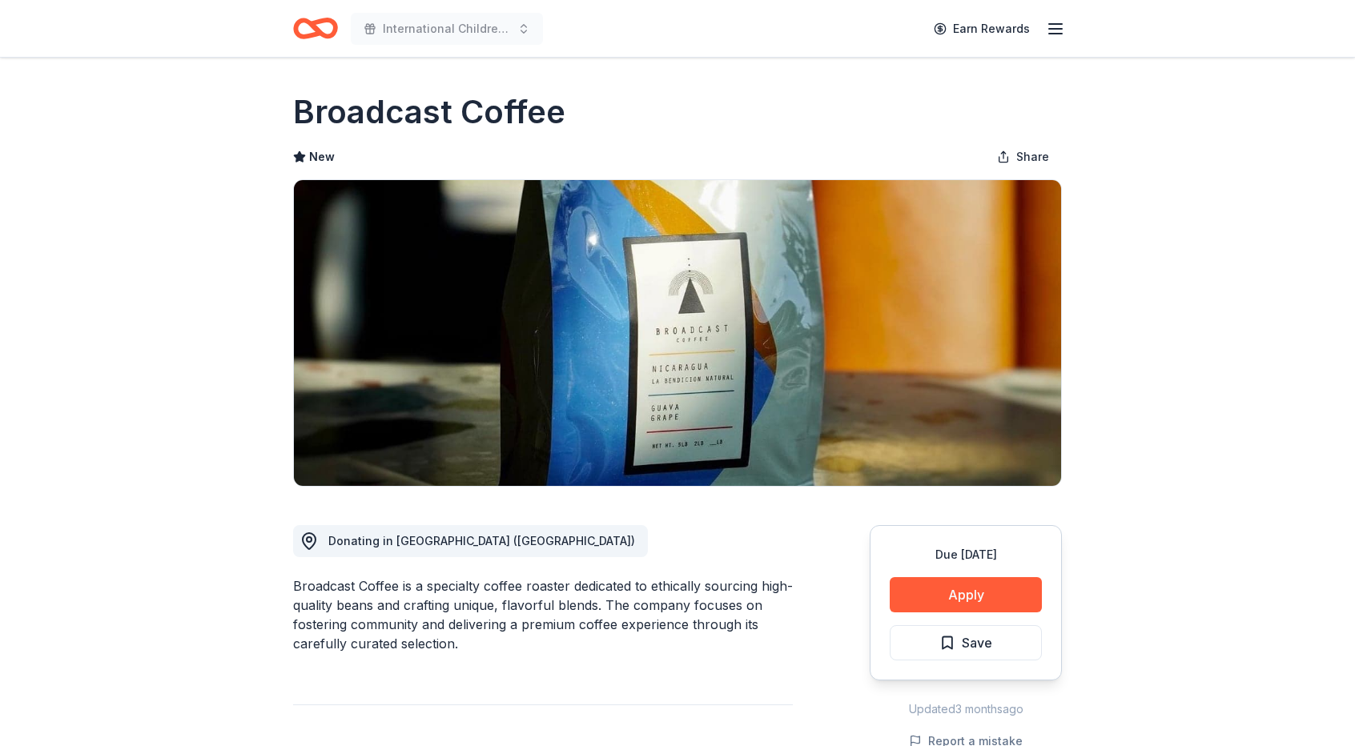
click at [995, 598] on button "Apply" at bounding box center [966, 594] width 152 height 35
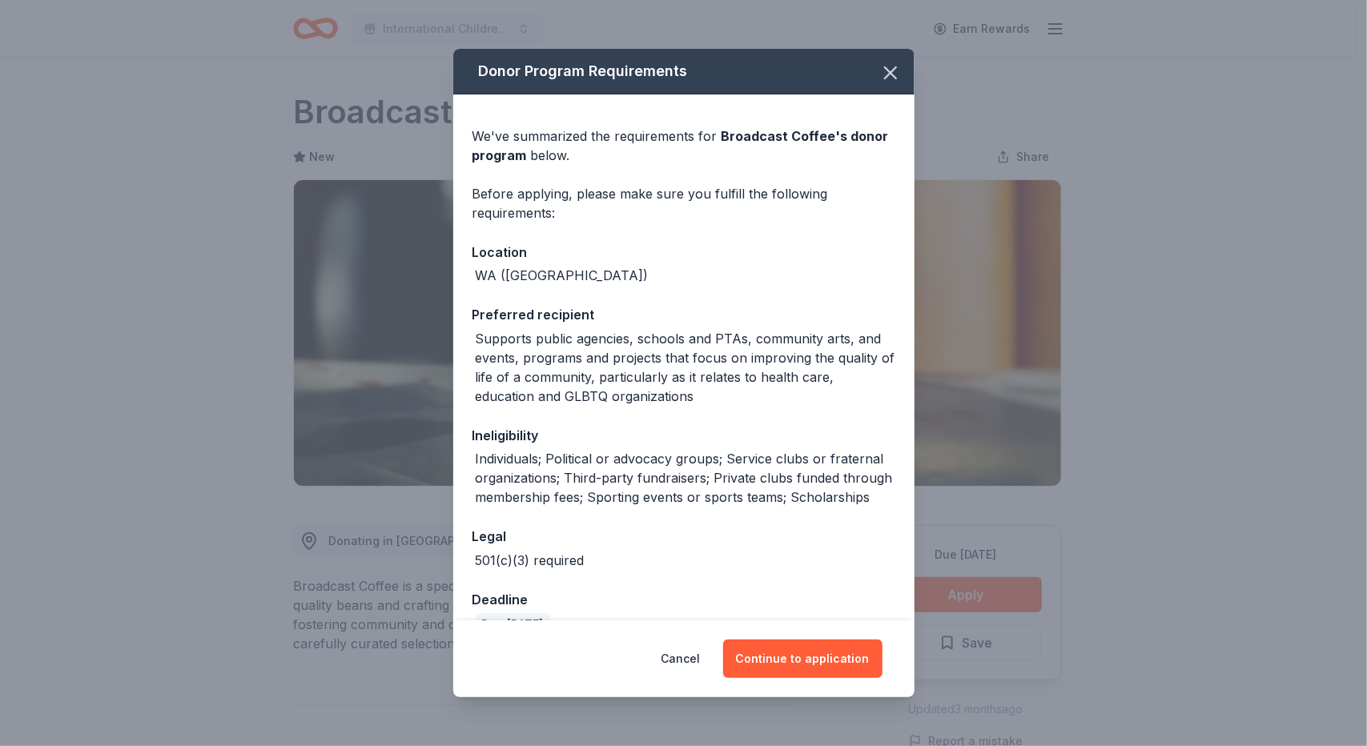
click at [805, 653] on button "Continue to application" at bounding box center [802, 659] width 159 height 38
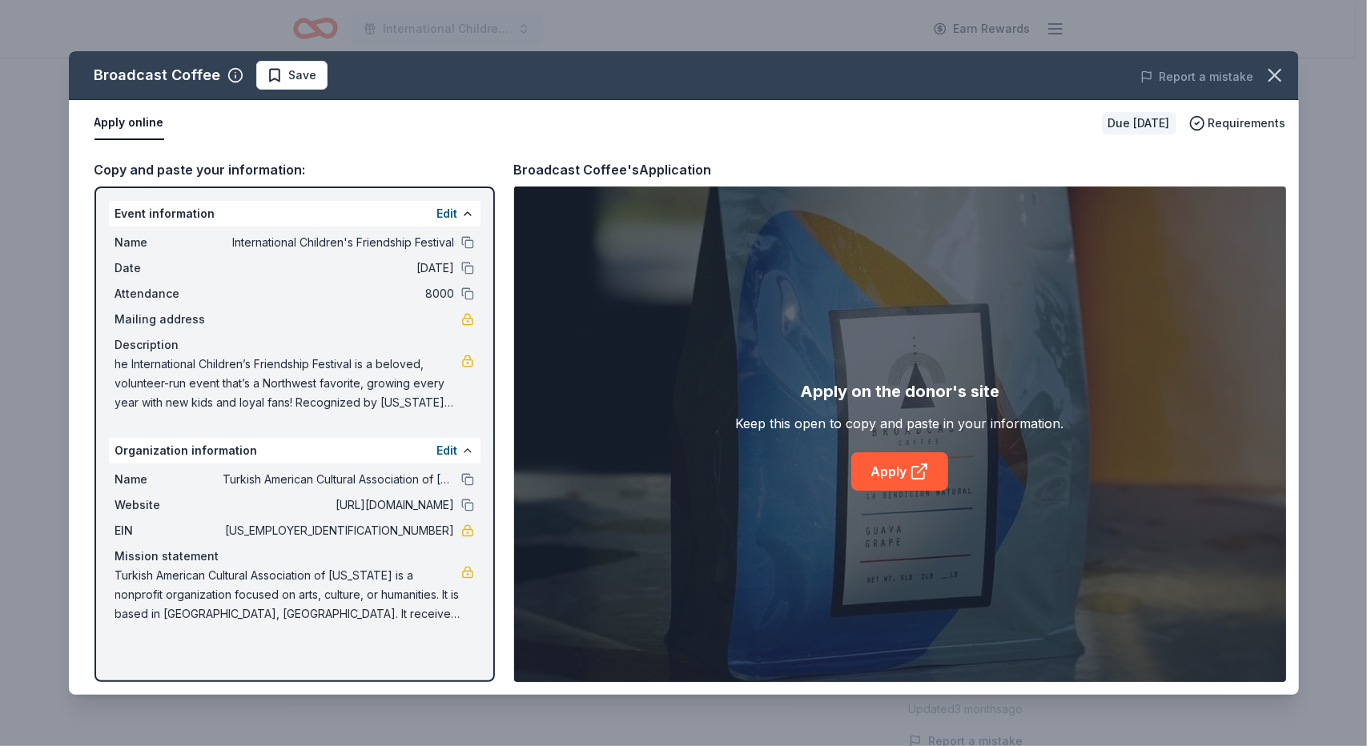
click at [904, 467] on link "Apply" at bounding box center [899, 471] width 97 height 38
click at [1281, 72] on icon "button" at bounding box center [1275, 75] width 22 height 22
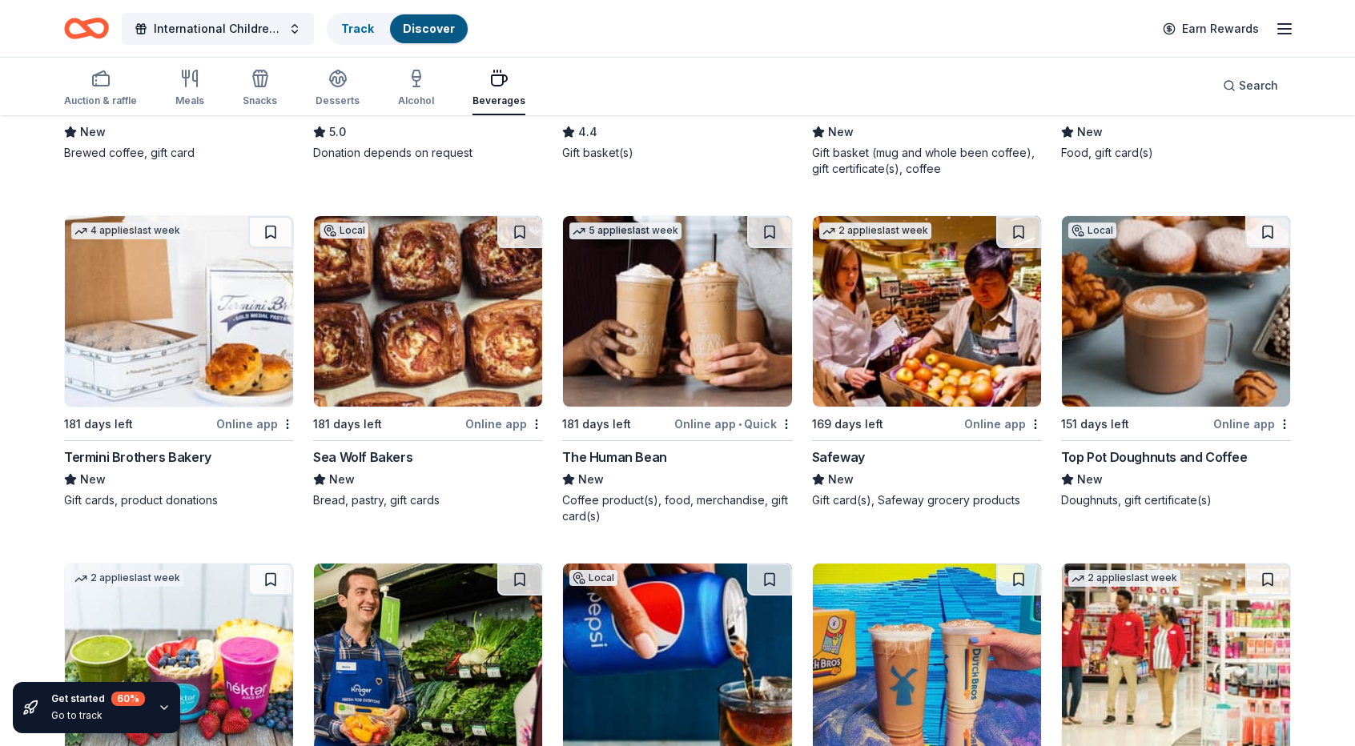
scroll to position [437, 0]
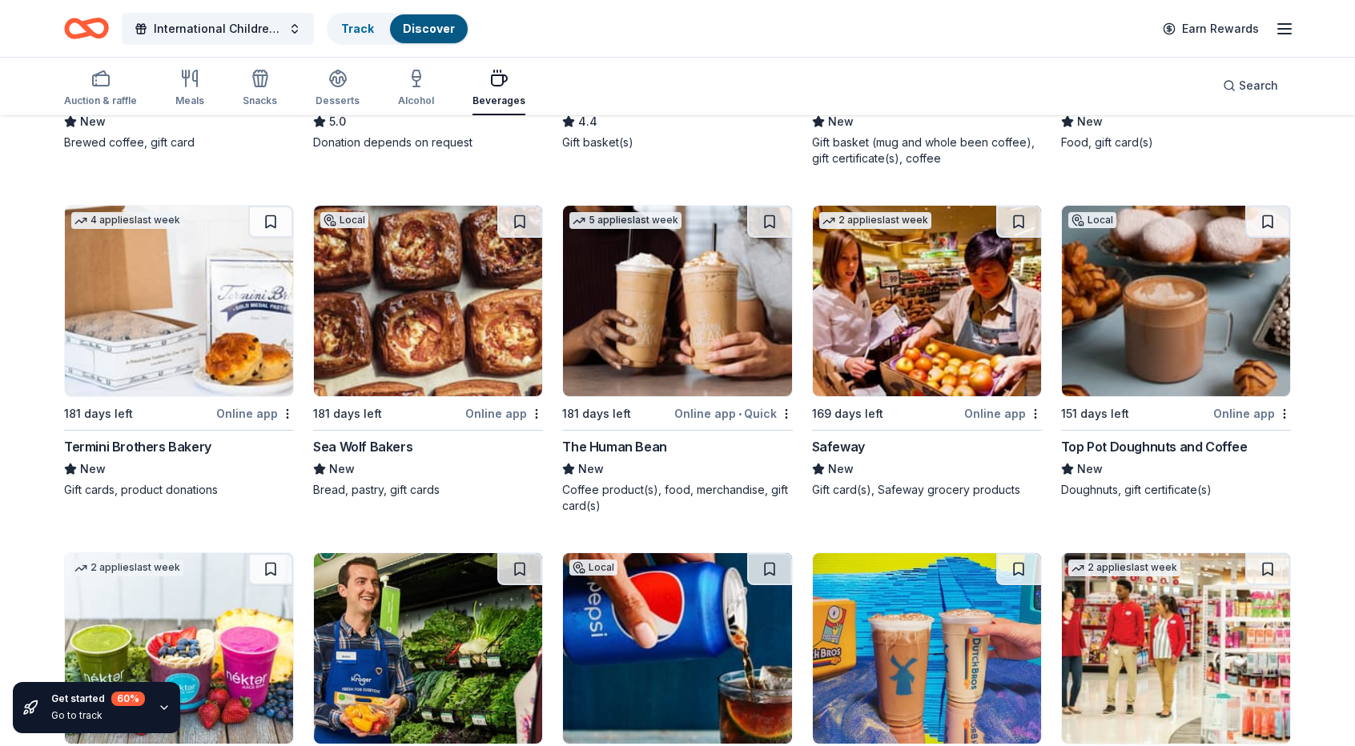
click at [200, 329] on img at bounding box center [179, 301] width 228 height 191
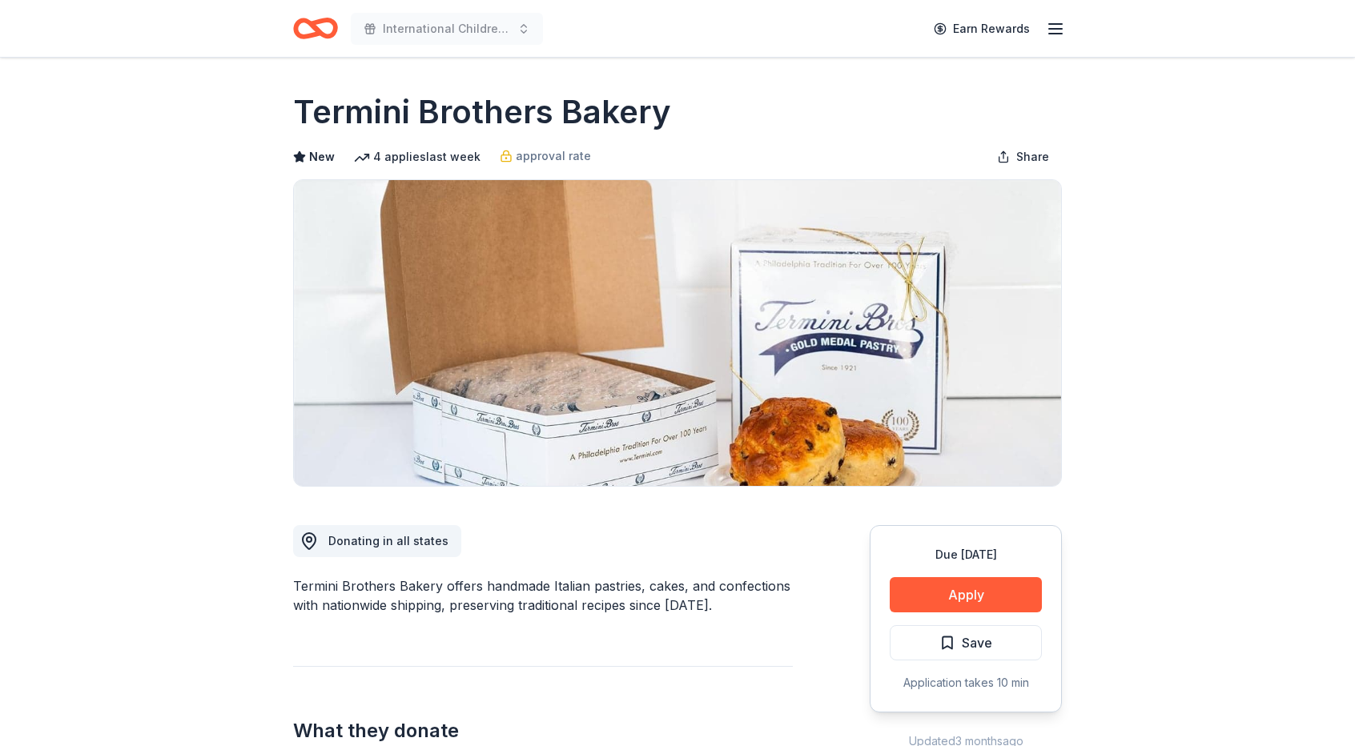
click at [959, 588] on button "Apply" at bounding box center [966, 594] width 152 height 35
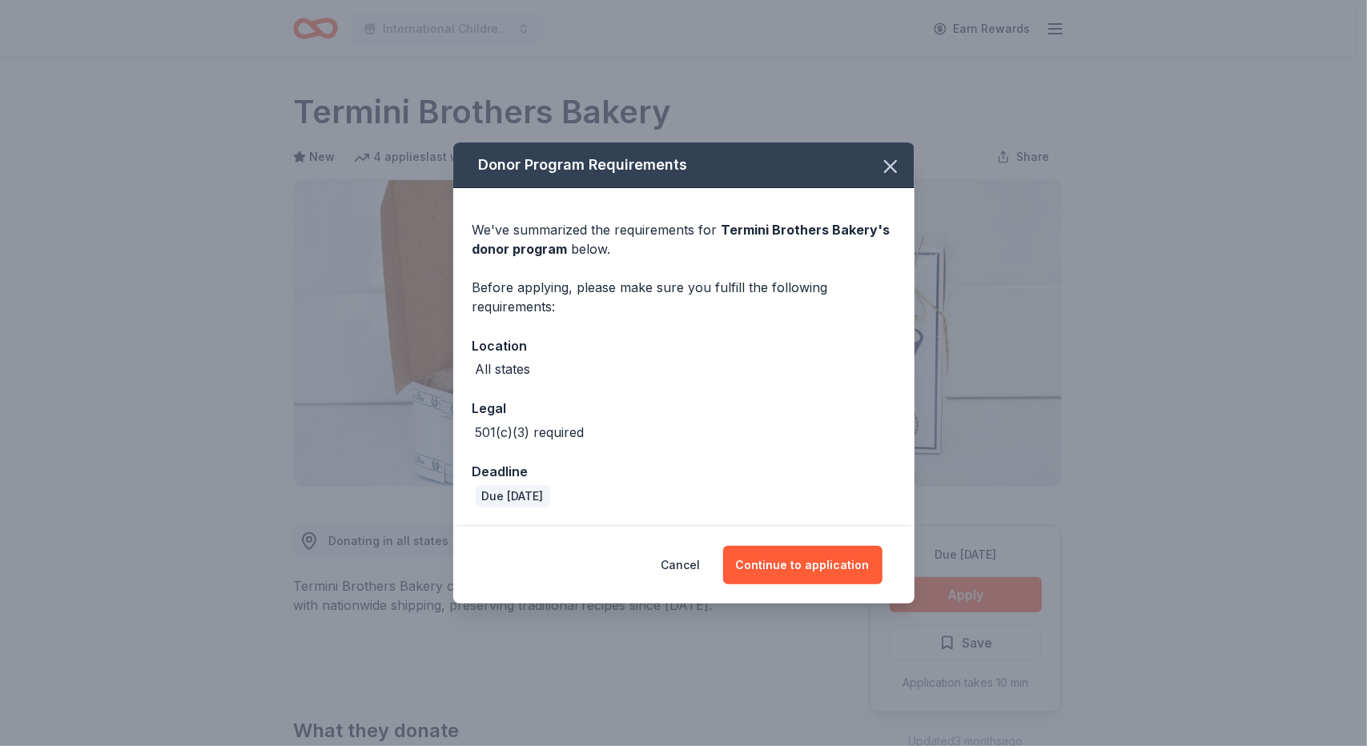
click at [785, 557] on button "Continue to application" at bounding box center [802, 565] width 159 height 38
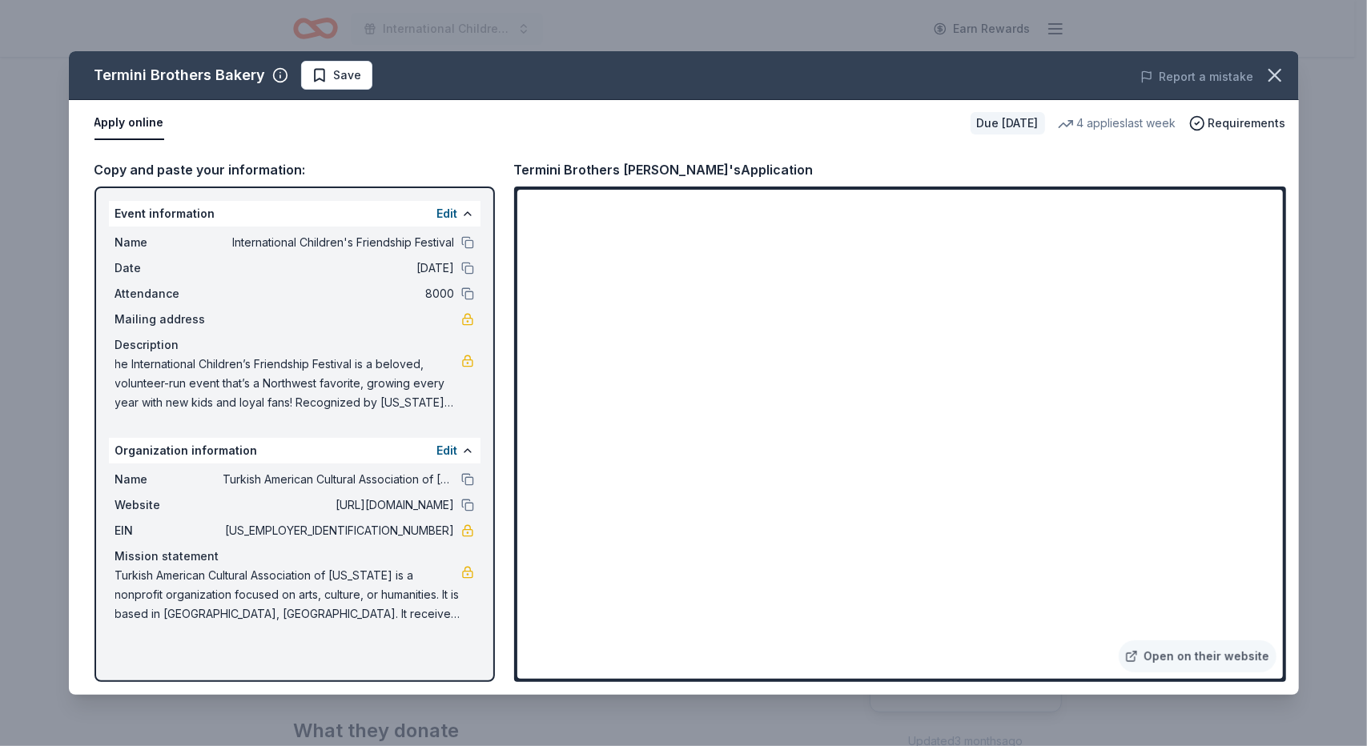
click at [1208, 652] on link "Open on their website" at bounding box center [1198, 657] width 158 height 32
